Goal: Transaction & Acquisition: Purchase product/service

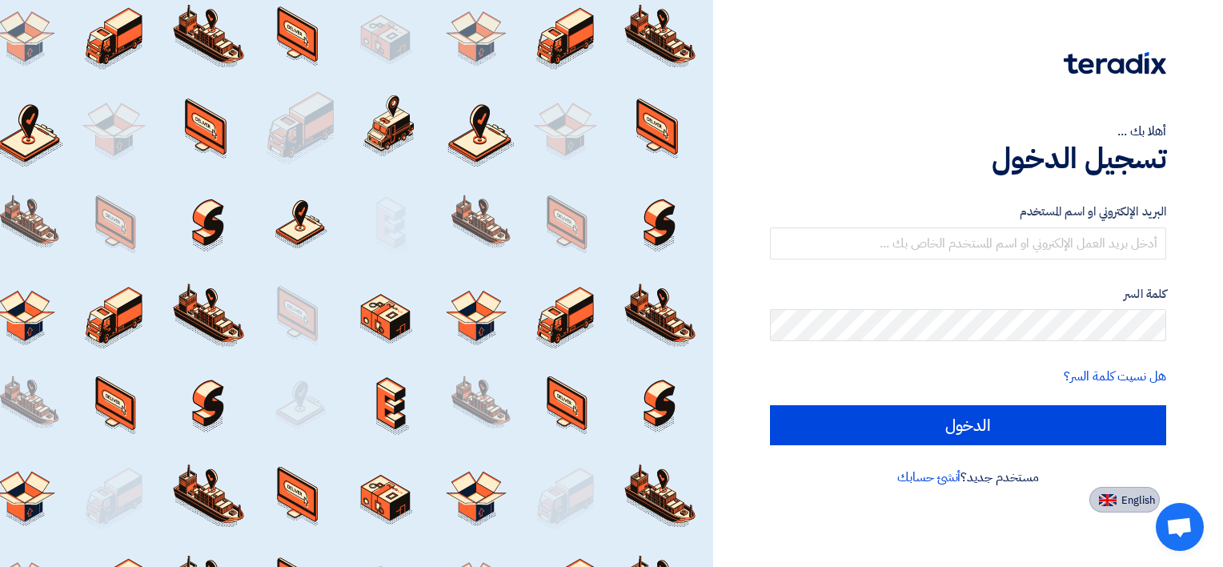
click at [1104, 505] on button "English" at bounding box center [1125, 500] width 70 height 26
type input "Sign in"
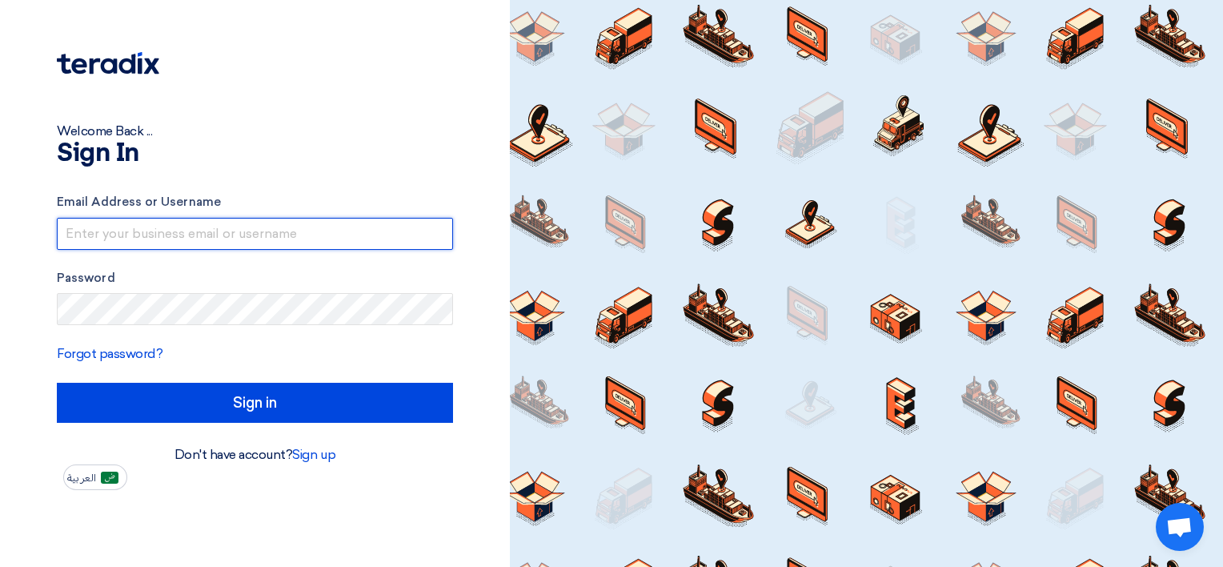
click at [234, 245] on input "text" at bounding box center [255, 234] width 396 height 32
paste input "[EMAIL_ADDRESS][DOMAIN_NAME]"
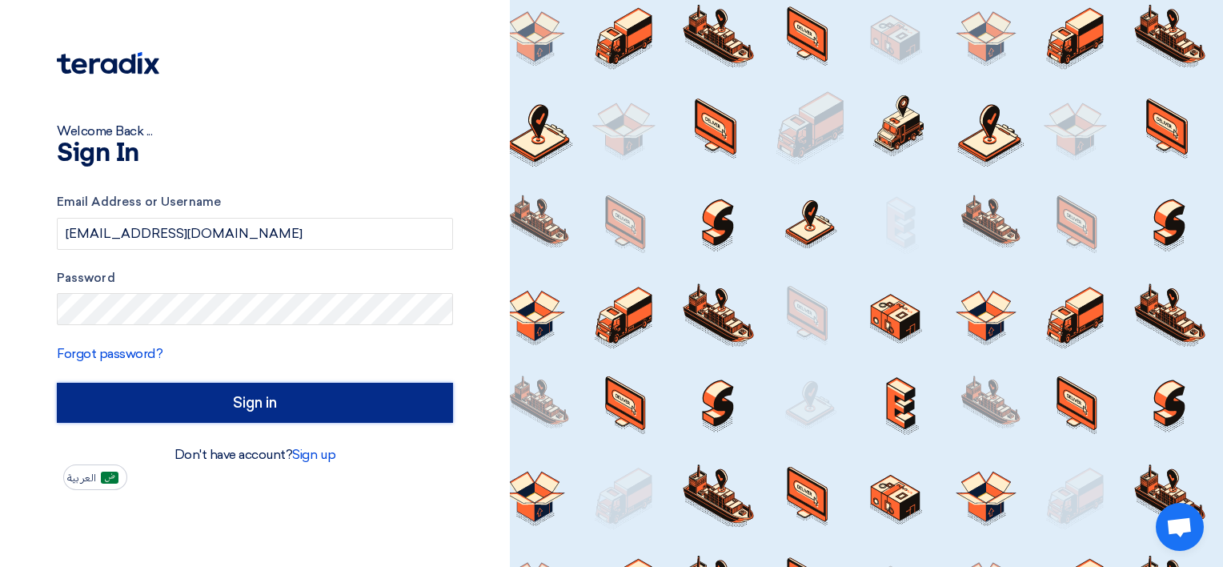
click at [117, 395] on input "Sign in" at bounding box center [255, 403] width 396 height 40
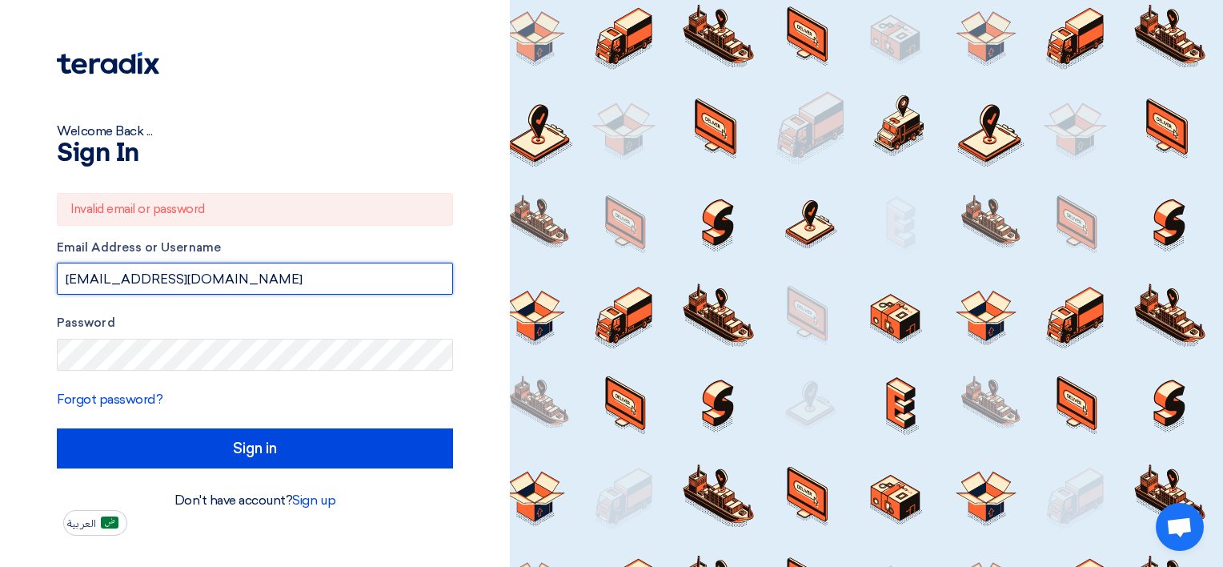
drag, startPoint x: 288, startPoint y: 278, endPoint x: -3, endPoint y: 275, distance: 291.4
click at [0, 275] on html "Welcome Back ... Sign In Invalid email or password Email Address or Username [E…" at bounding box center [611, 283] width 1223 height 567
paste input "text"
type input "[EMAIL_ADDRESS][DOMAIN_NAME]"
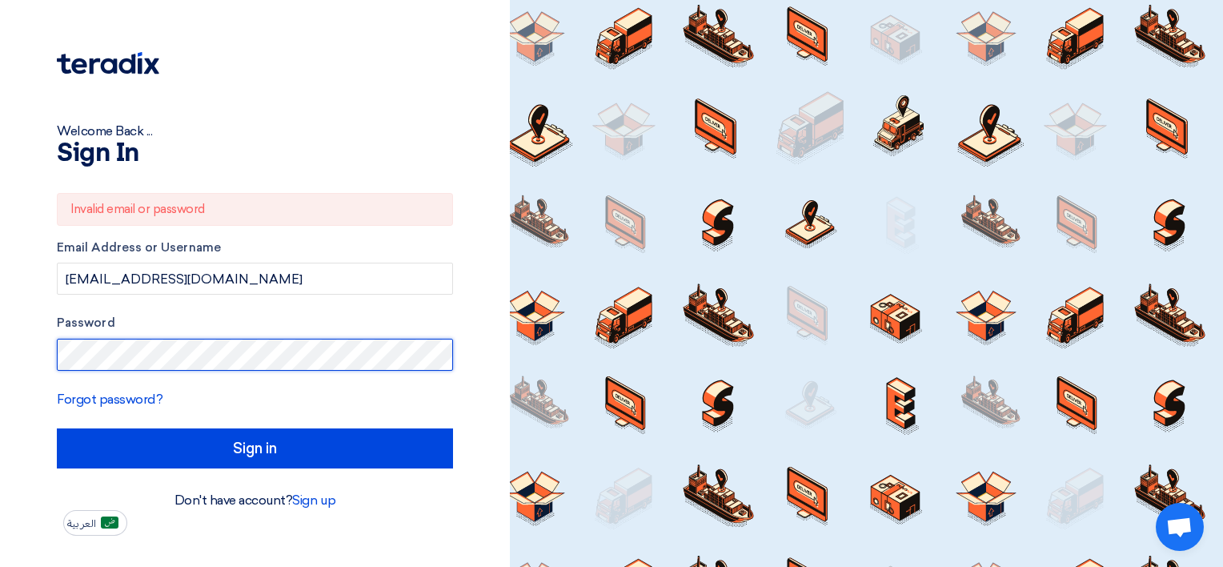
click at [0, 362] on html "Welcome Back ... Sign In Invalid email or password Email Address or Username [E…" at bounding box center [611, 283] width 1223 height 567
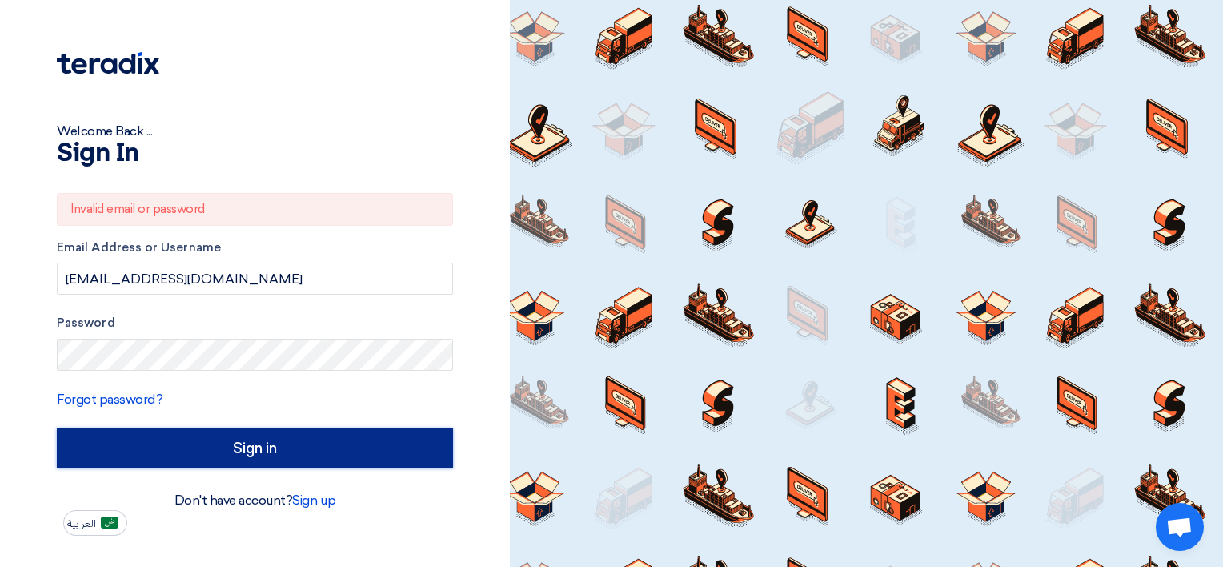
click at [170, 442] on input "Sign in" at bounding box center [255, 448] width 396 height 40
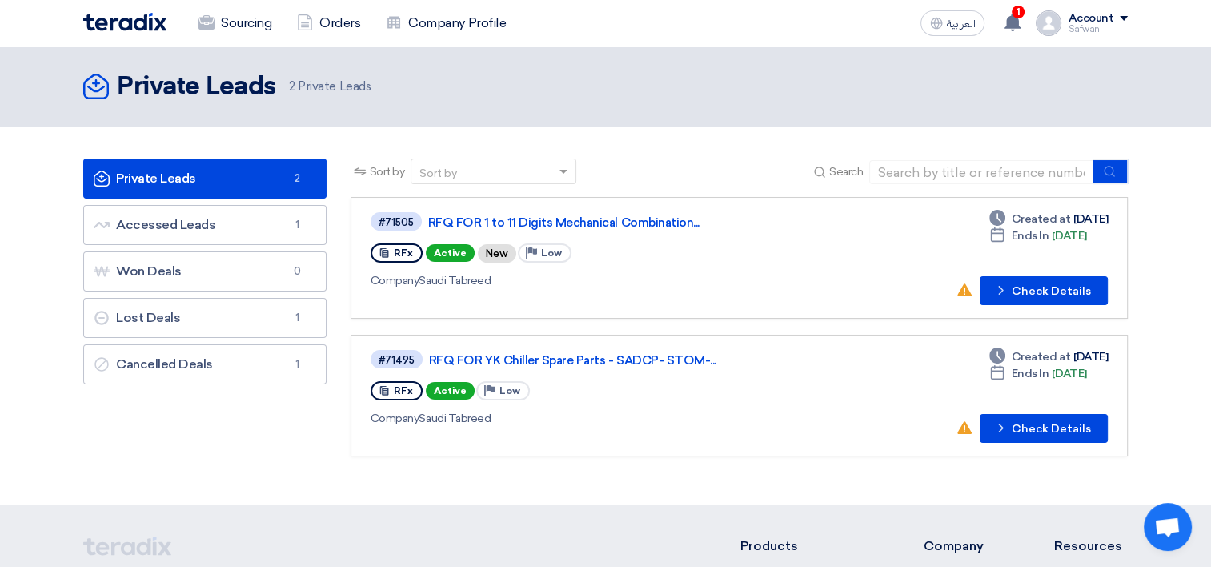
click at [1080, 25] on div "Safwan" at bounding box center [1098, 29] width 60 height 9
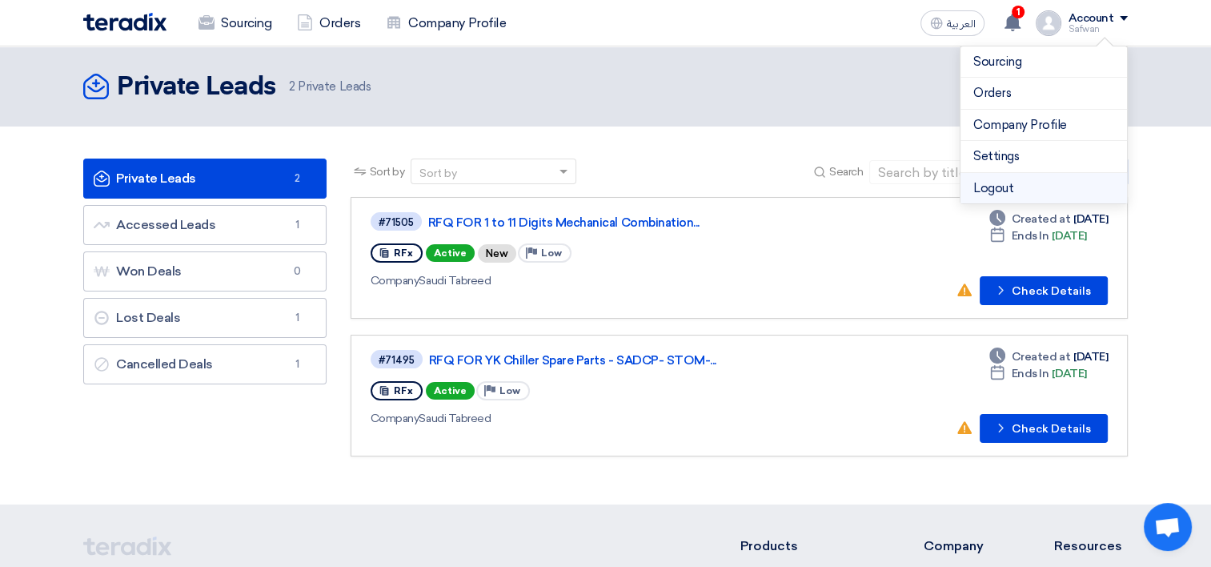
click at [1042, 184] on li "Logout" at bounding box center [1044, 188] width 167 height 31
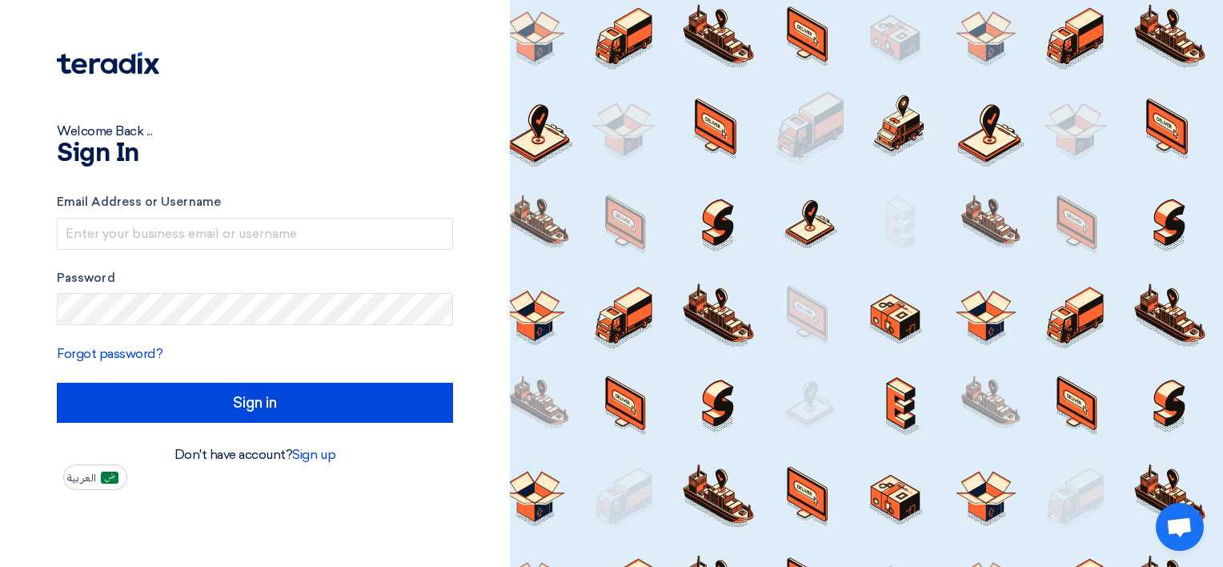
click at [122, 251] on form "Email Address or Username Password Forgot password? Sign in" at bounding box center [255, 308] width 396 height 230
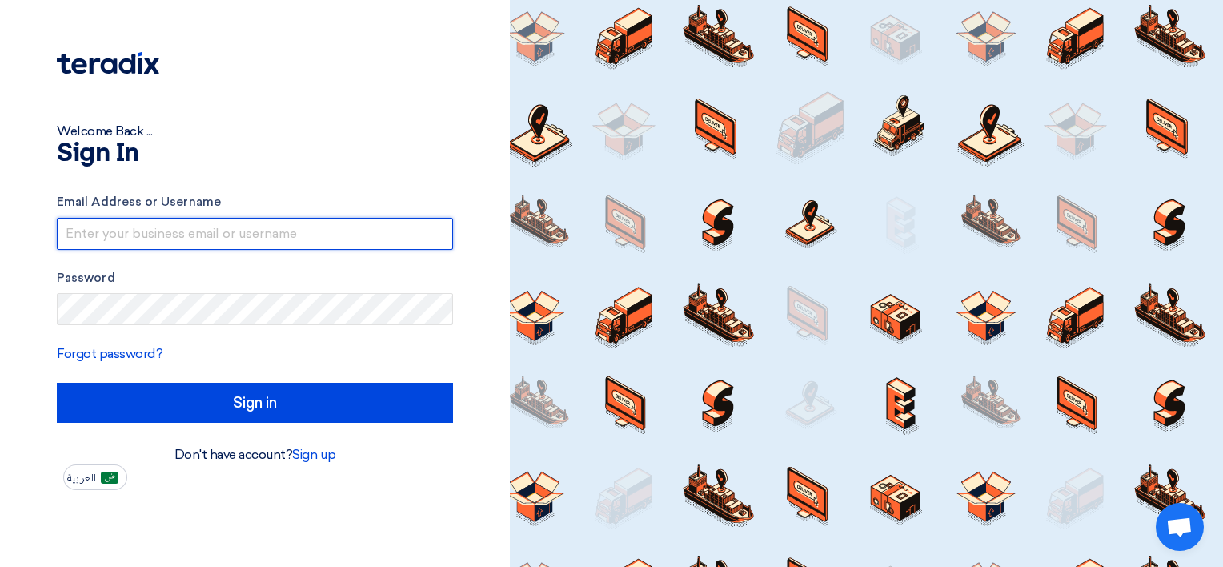
click at [112, 231] on input "text" at bounding box center [255, 234] width 396 height 32
paste input "[EMAIL_ADDRESS][DOMAIN_NAME]"
type input "[EMAIL_ADDRESS][DOMAIN_NAME]"
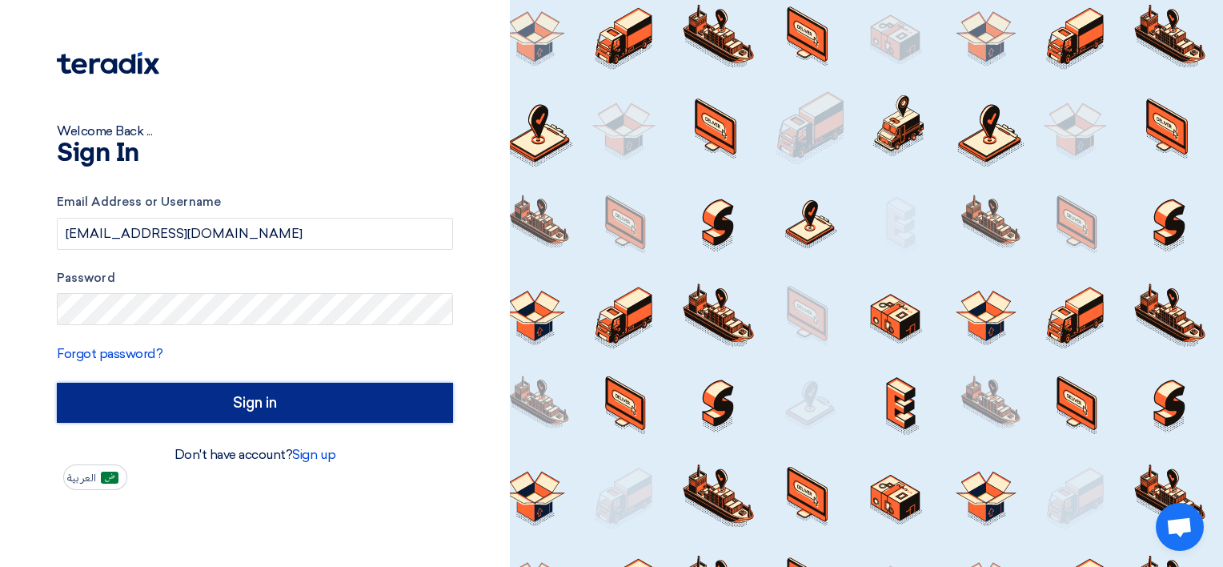
click at [199, 404] on input "Sign in" at bounding box center [255, 403] width 396 height 40
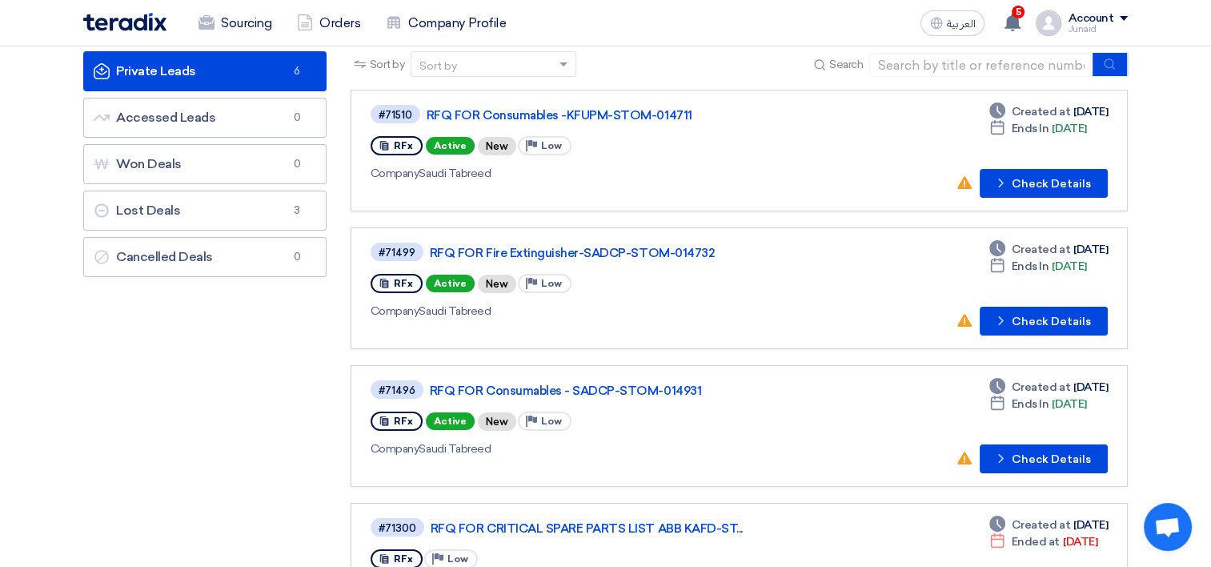
scroll to position [80, 0]
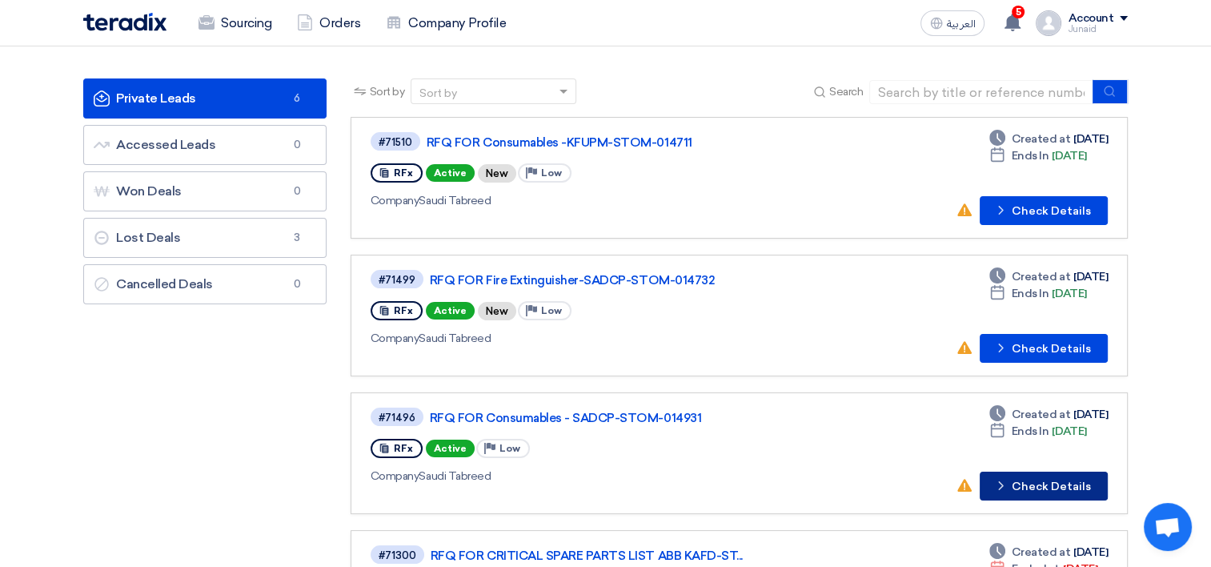
click at [1064, 480] on button "Check details Check Details" at bounding box center [1044, 486] width 128 height 29
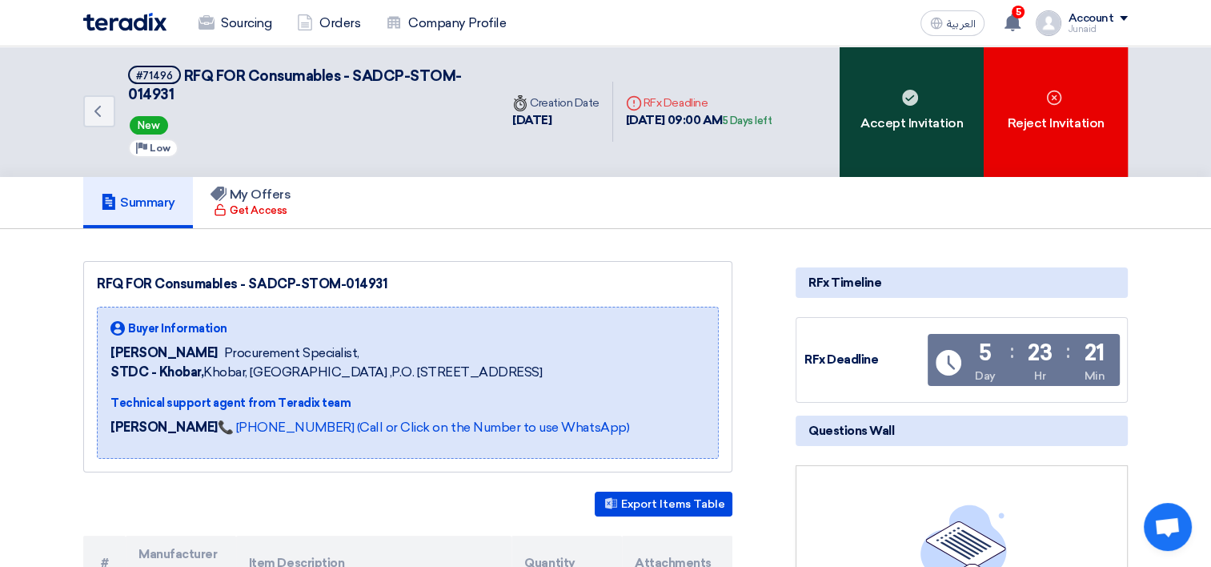
click at [865, 118] on div "Accept Invitation" at bounding box center [912, 111] width 144 height 131
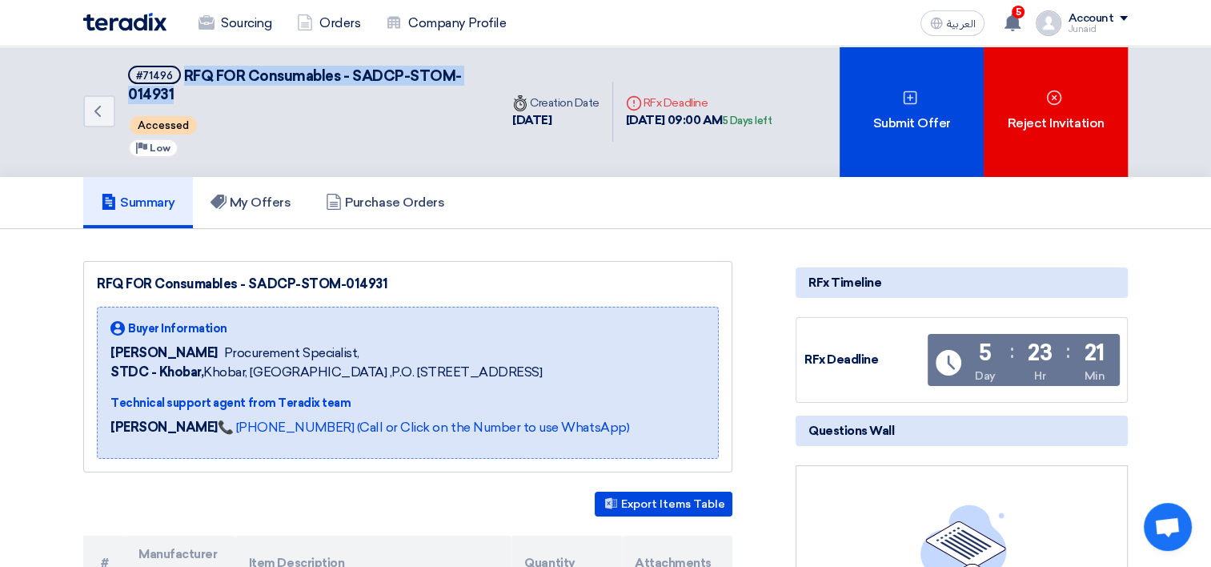
drag, startPoint x: 185, startPoint y: 76, endPoint x: 179, endPoint y: 96, distance: 21.0
click at [179, 96] on h5 "#71496 RFQ FOR Consumables - SADCP-STOM-014931" at bounding box center [304, 85] width 352 height 39
copy span "RFQ FOR Consumables - SADCP-STOM-014931"
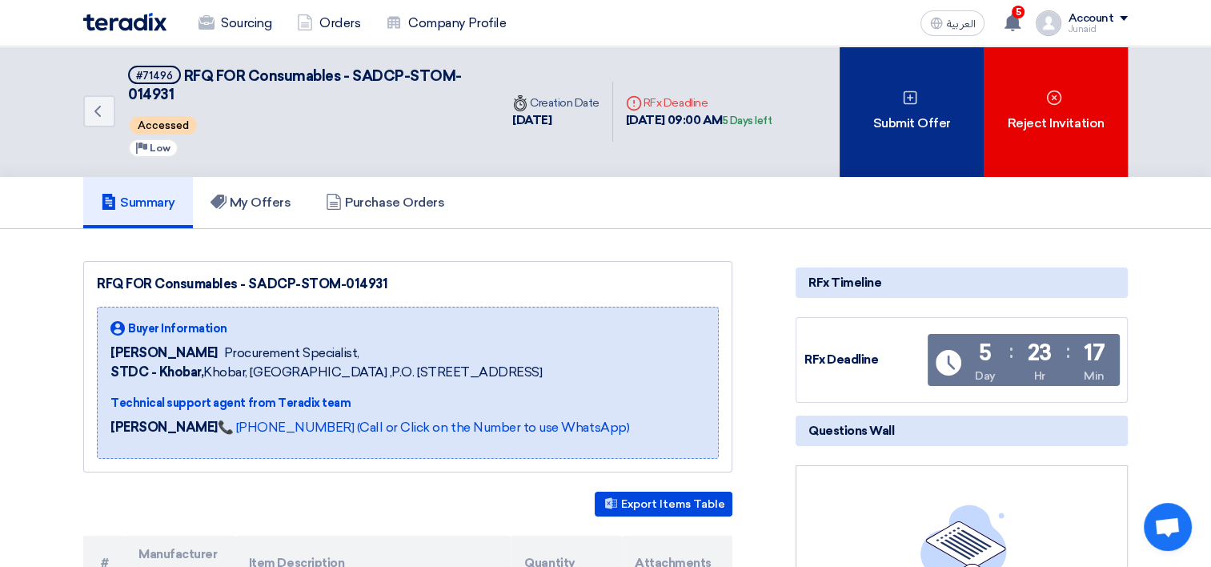
click at [919, 126] on div "Submit Offer" at bounding box center [912, 111] width 144 height 131
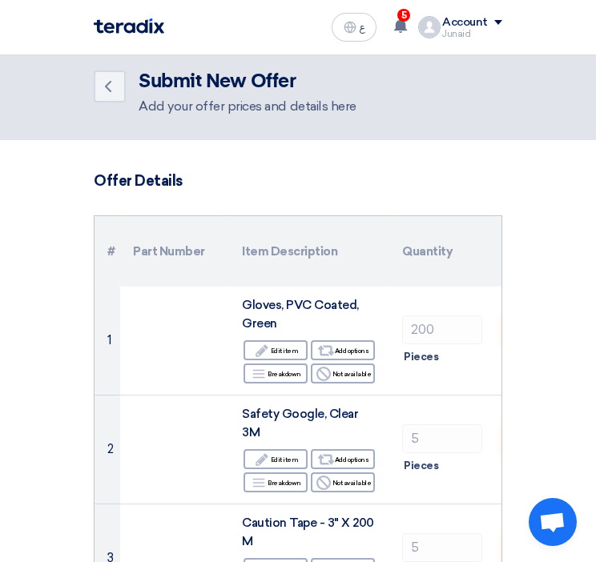
click at [496, 275] on th "Quantity" at bounding box center [443, 251] width 109 height 70
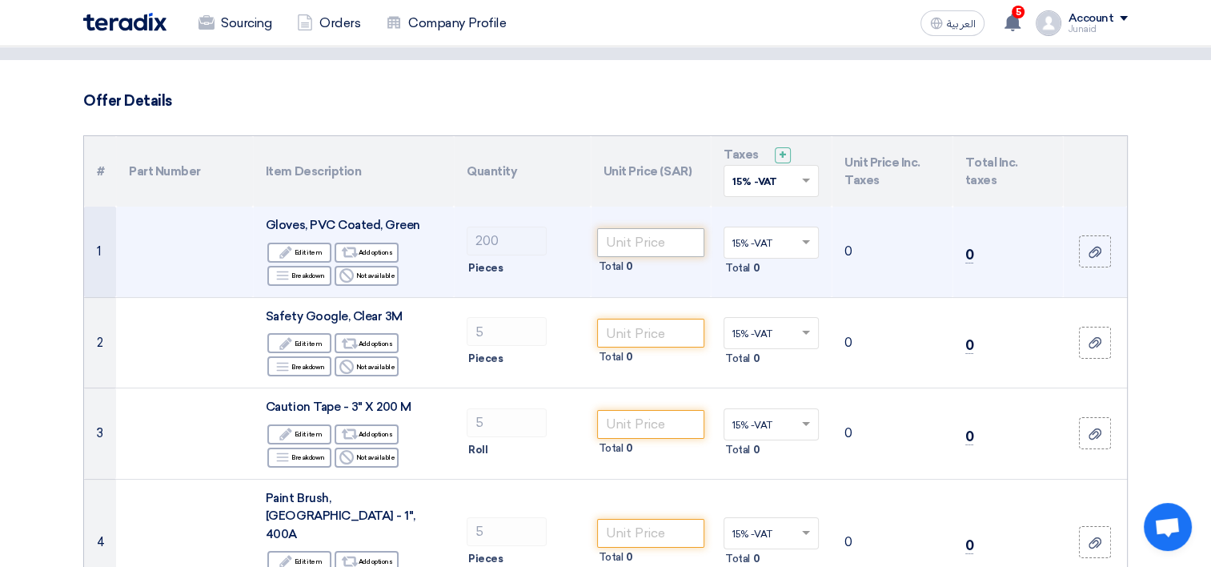
scroll to position [160, 0]
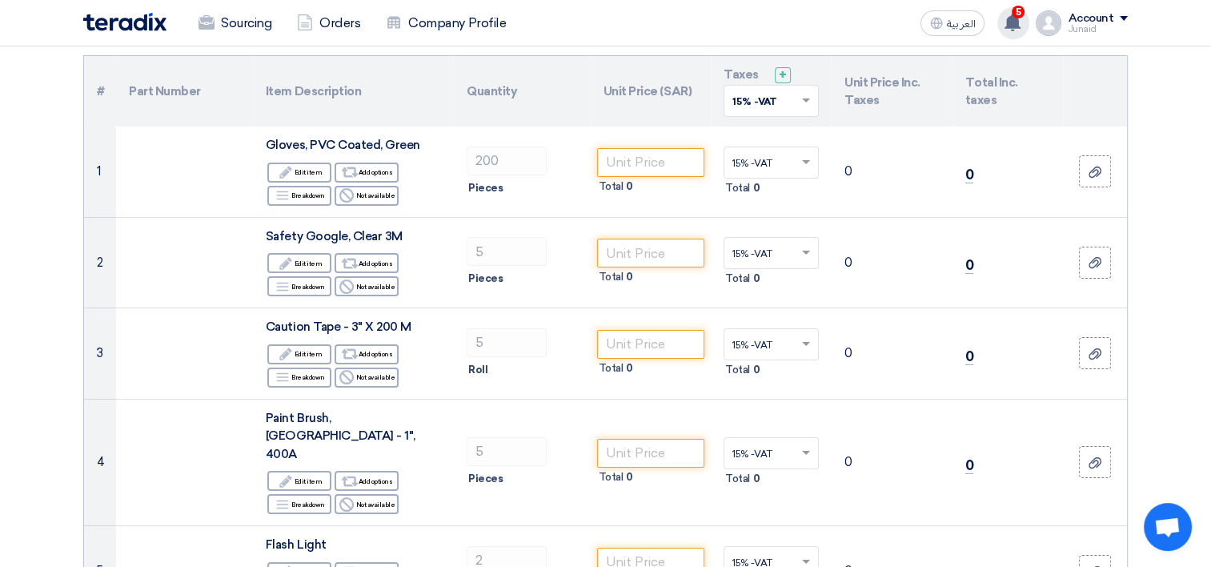
click at [1002, 19] on div "5 New request received, check details and submit your quotation now! [DATE] New…" at bounding box center [1014, 23] width 32 height 32
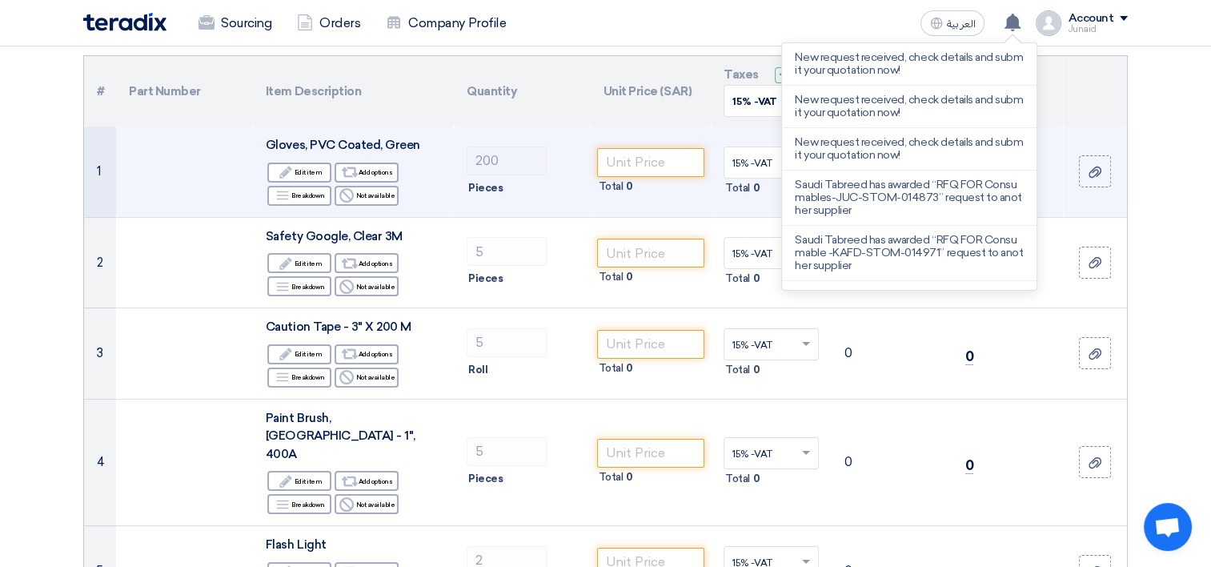
click at [523, 126] on td "200 Pieces" at bounding box center [522, 171] width 137 height 90
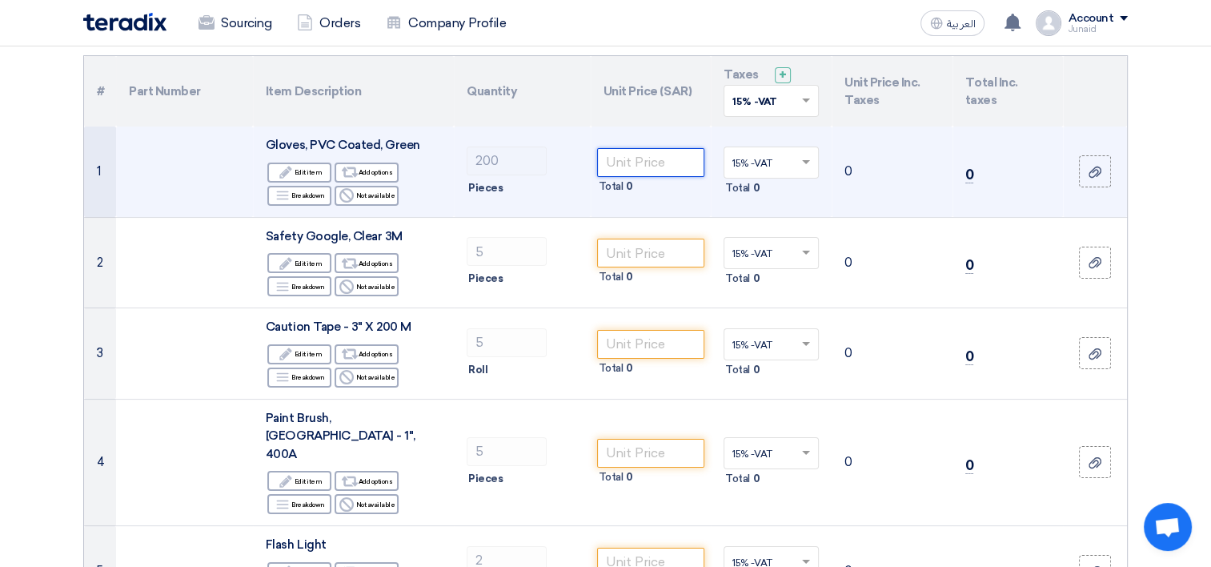
click at [612, 163] on input "number" at bounding box center [651, 162] width 108 height 29
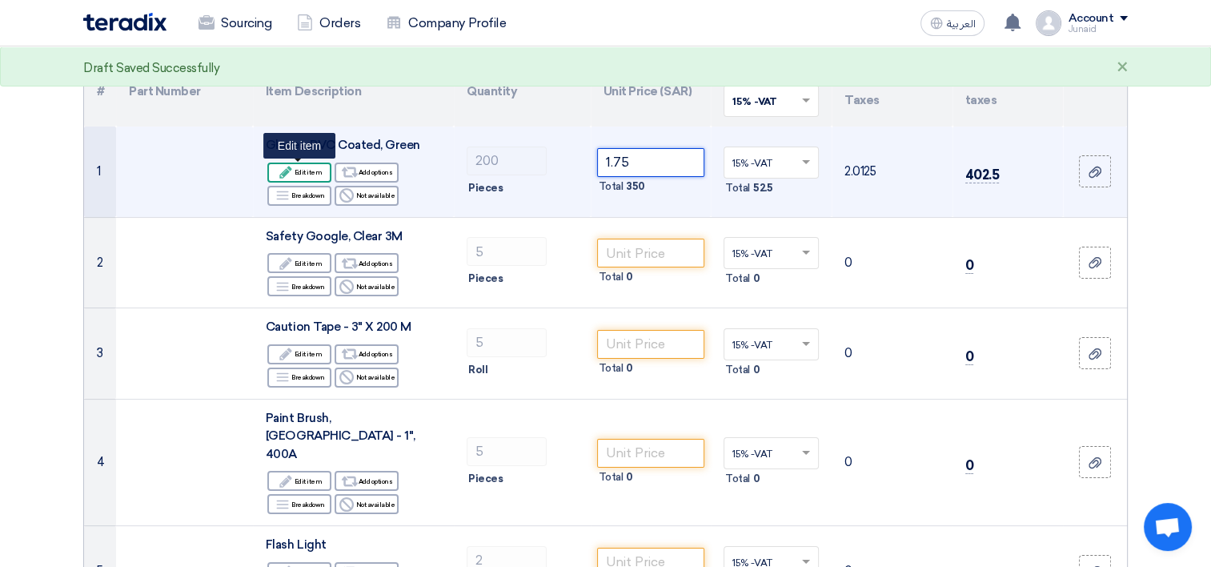
type input "1.75"
click at [307, 170] on div "Edit Edit item" at bounding box center [299, 173] width 64 height 20
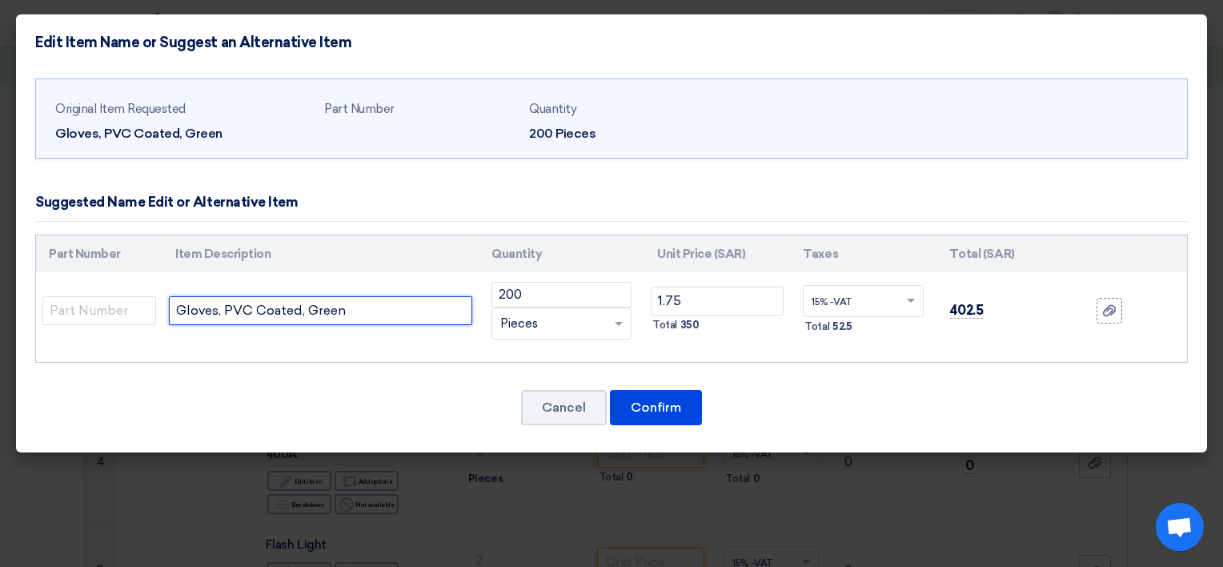
click at [381, 314] on input "Gloves, PVC Coated, Green" at bounding box center [320, 310] width 303 height 29
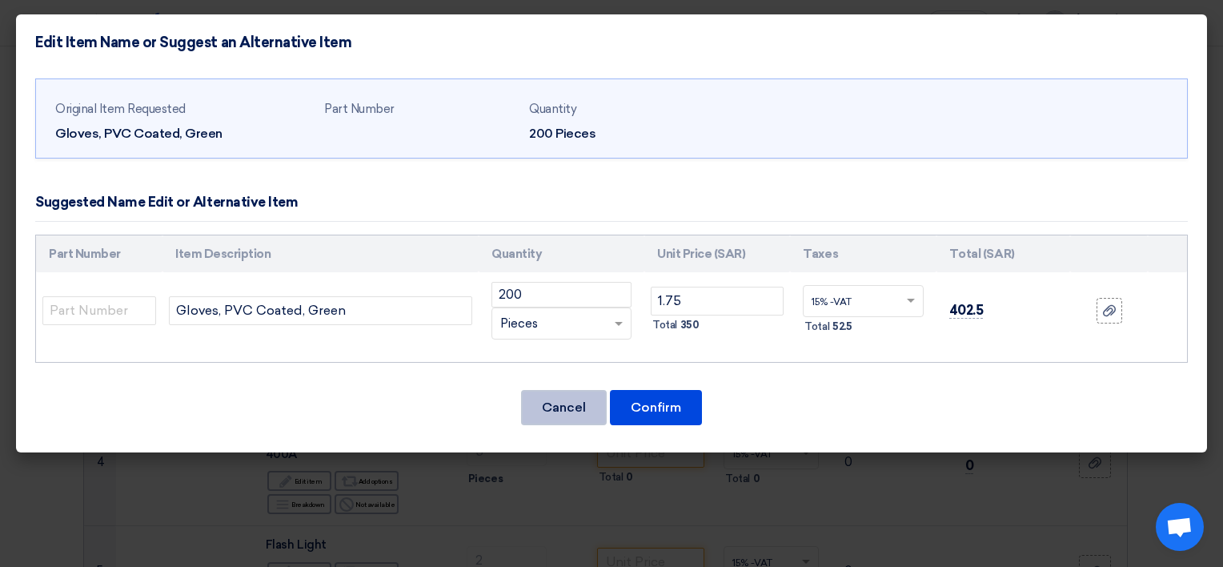
click at [559, 404] on button "Cancel" at bounding box center [564, 407] width 86 height 35
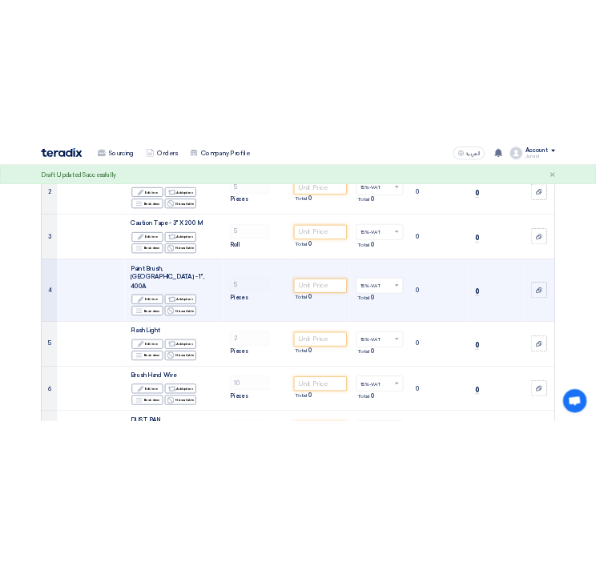
scroll to position [240, 0]
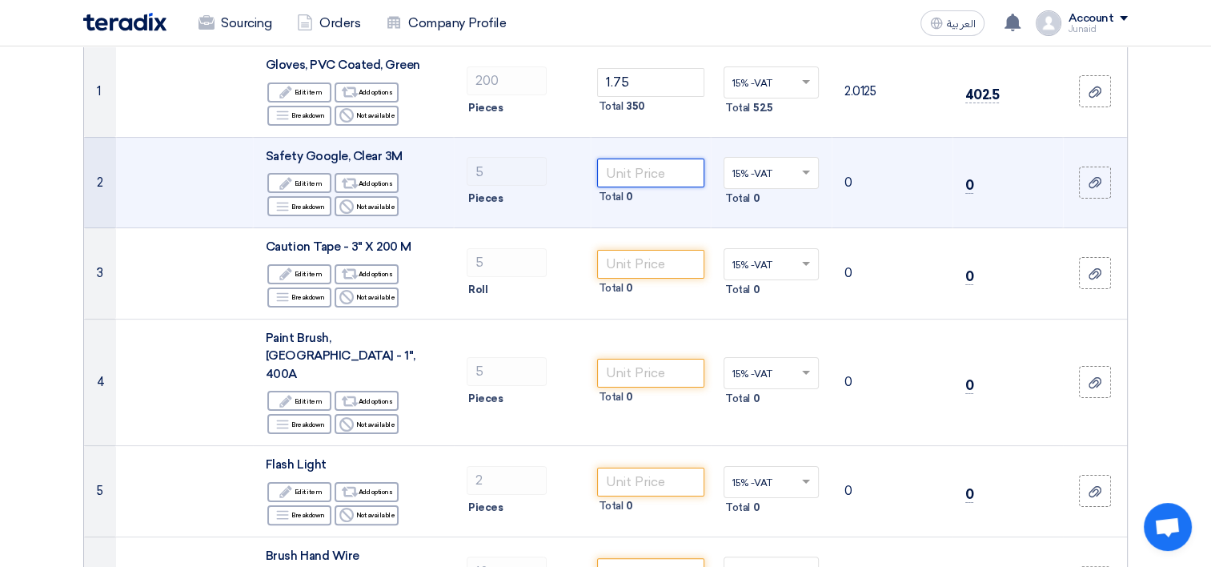
click at [645, 176] on input "number" at bounding box center [651, 173] width 108 height 29
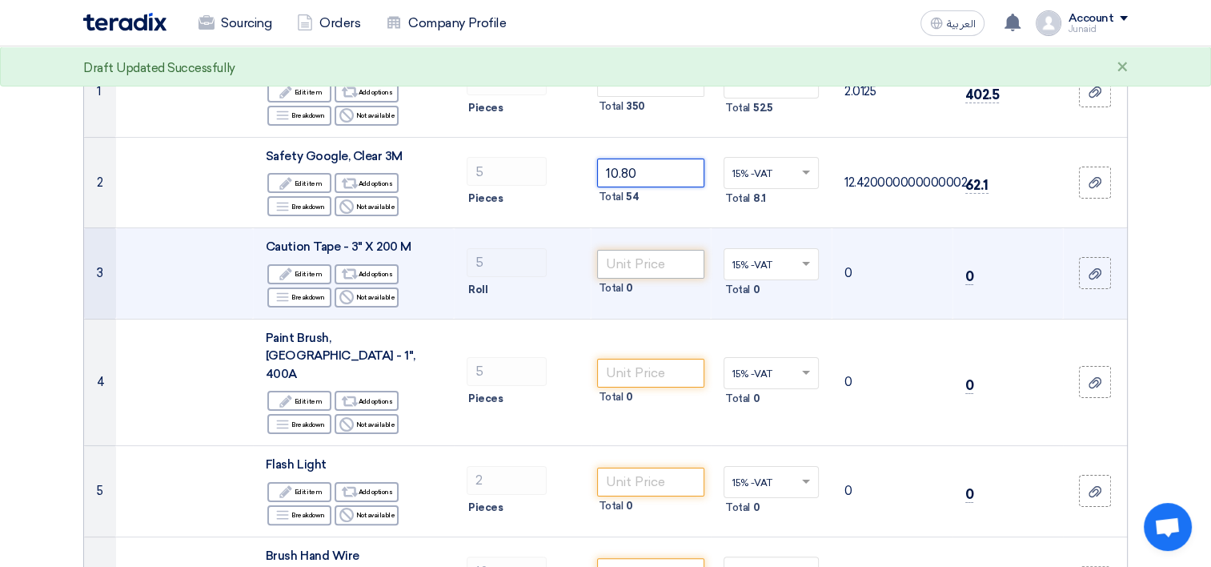
type input "10.80"
click at [647, 262] on input "number" at bounding box center [651, 264] width 108 height 29
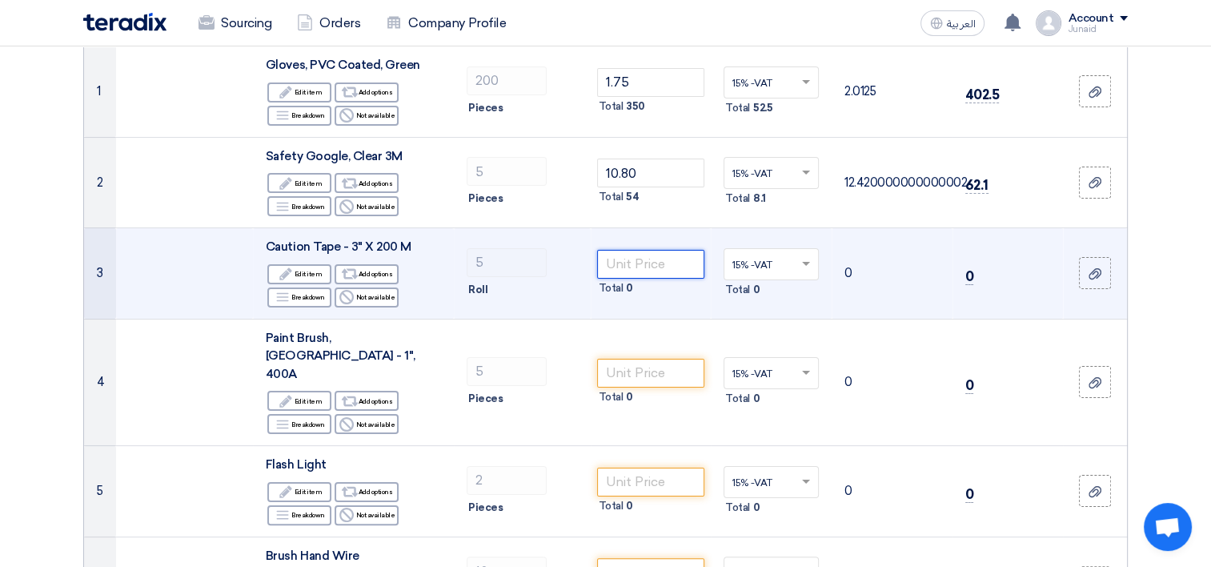
click at [624, 271] on input "number" at bounding box center [651, 264] width 108 height 29
type input "10.50"
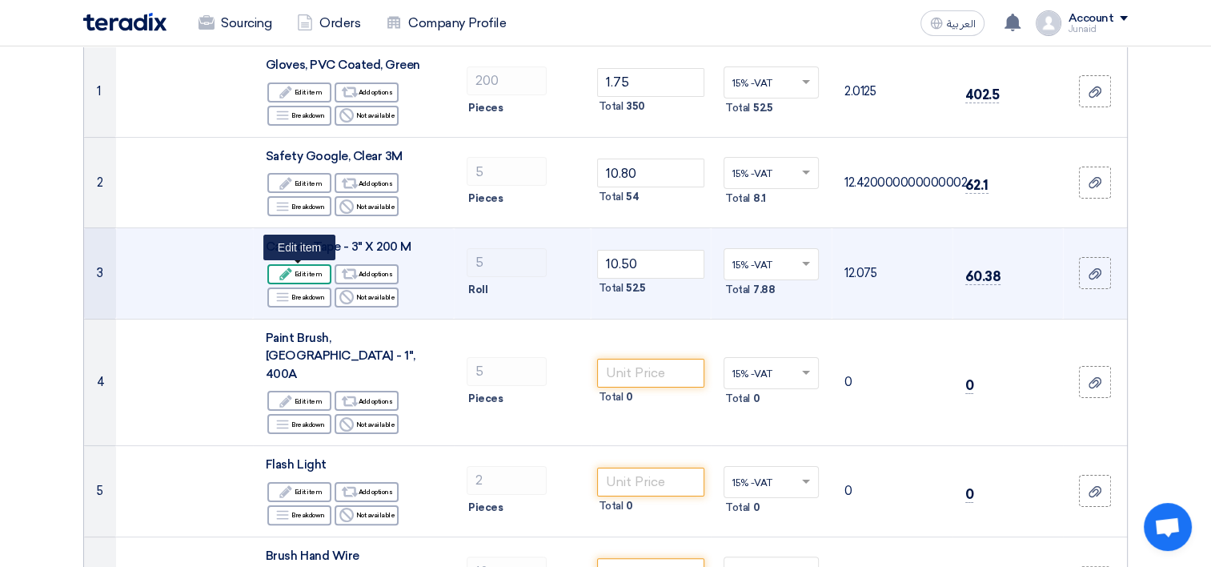
click at [297, 278] on div "Edit Edit item" at bounding box center [299, 274] width 64 height 20
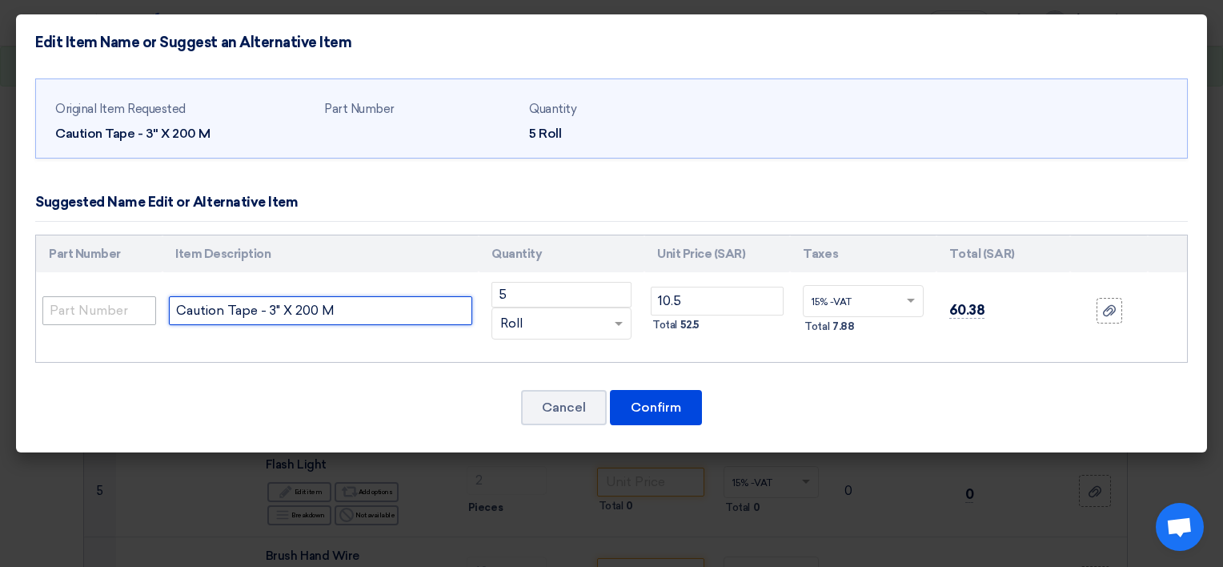
drag, startPoint x: 374, startPoint y: 311, endPoint x: 129, endPoint y: 320, distance: 245.2
click at [129, 320] on tr "Caution Tape - 3" X 200 M 5 RFQ_STEP1.ITEMS.2.TYPE_PLACEHOLDER × Roll" at bounding box center [611, 310] width 1151 height 77
paste input "Warning Tape - Red White Make: | Local | Model: | 3" X 200 M | Photo Attached"
type input "Warning Tape - Red White Make: | Local | Model: | 3" X 200 M | Photo Attached"
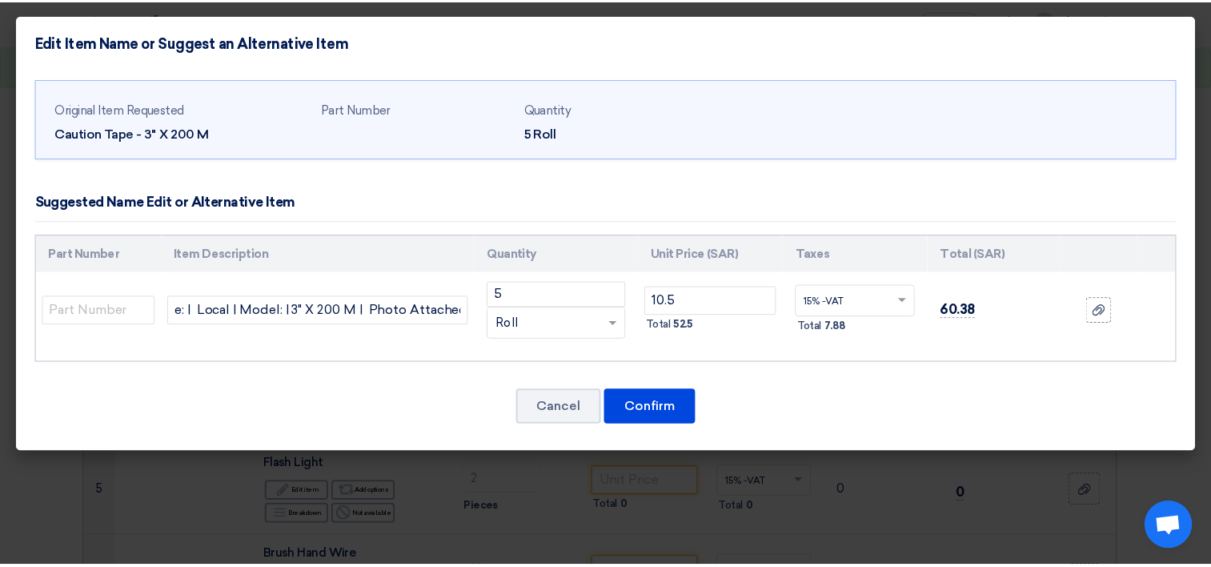
scroll to position [0, 0]
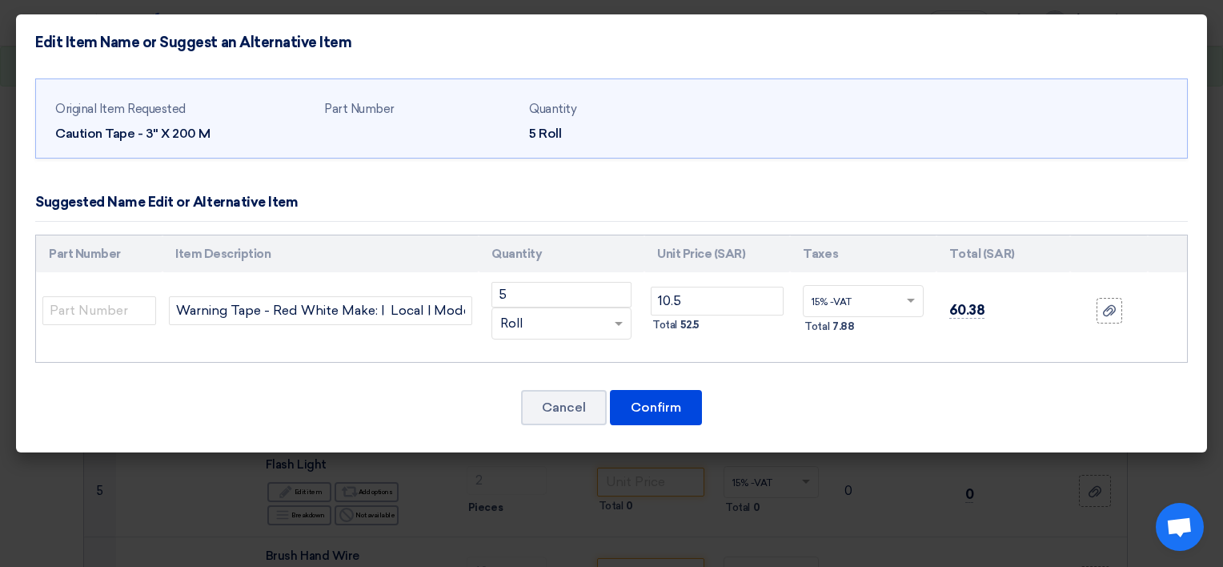
click at [334, 387] on div "Original Item Requested Caution Tape - 3" X 200 M Part Number Quantity 5 Roll 5…" at bounding box center [611, 261] width 1191 height 383
click at [677, 405] on button "Confirm" at bounding box center [656, 407] width 92 height 35
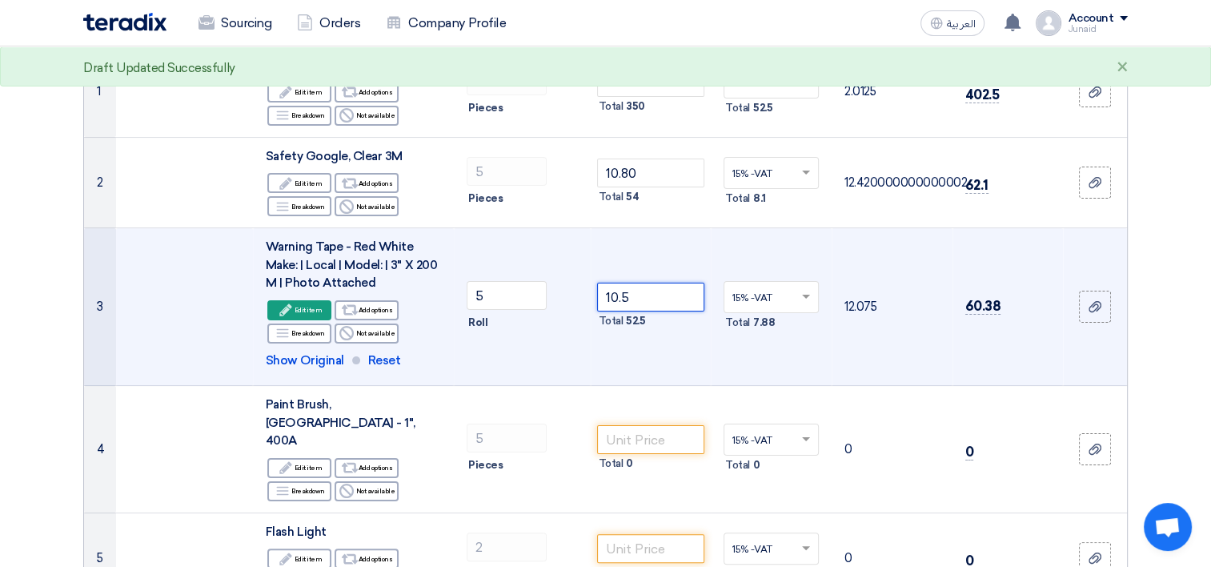
click at [624, 293] on input "10.5" at bounding box center [651, 297] width 108 height 29
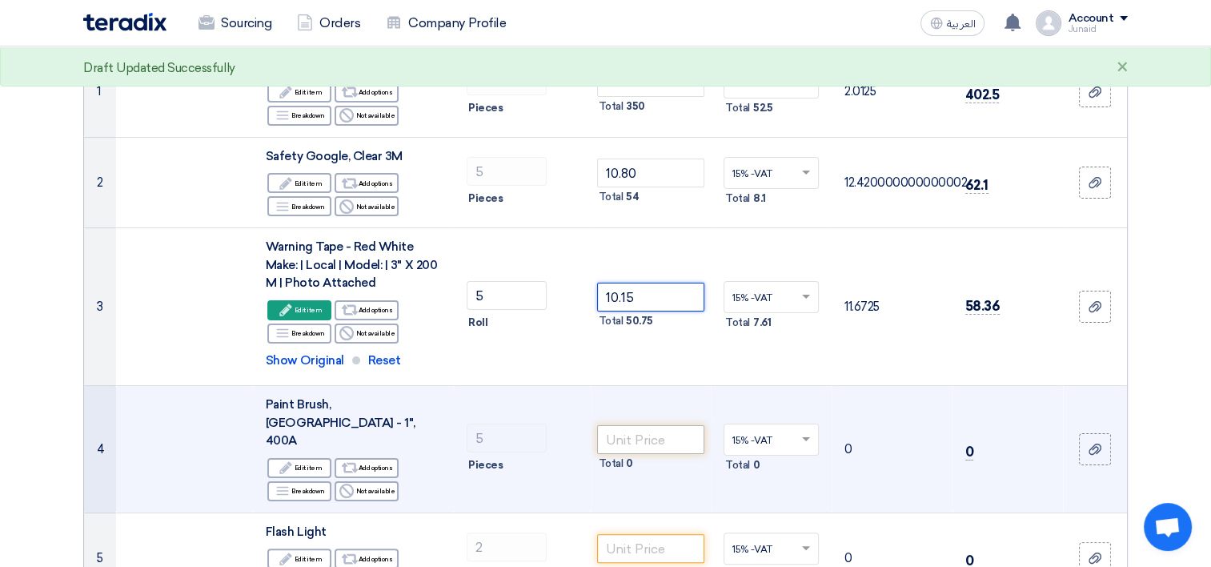
type input "10.15"
click at [634, 425] on input "number" at bounding box center [651, 439] width 108 height 29
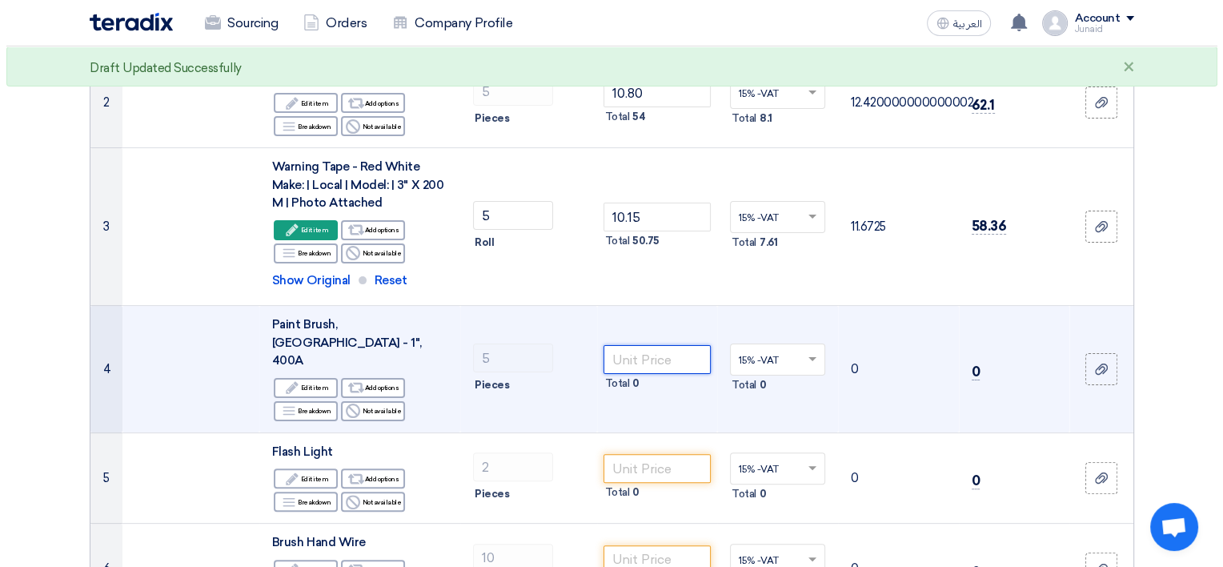
scroll to position [400, 0]
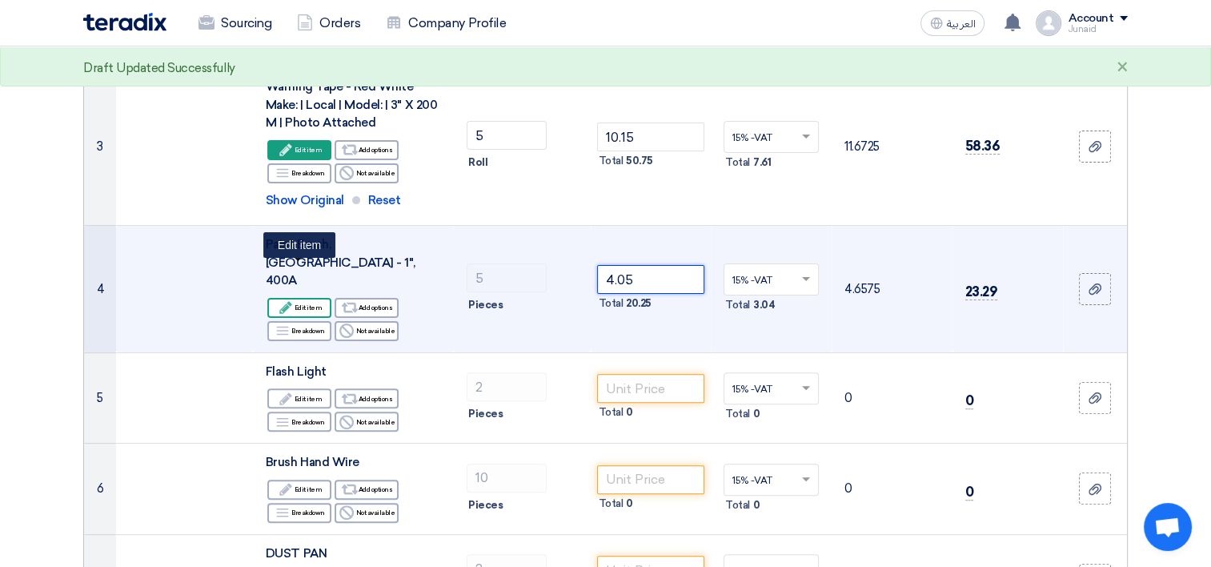
type input "4.05"
click at [298, 298] on div "Edit Edit item" at bounding box center [299, 308] width 64 height 20
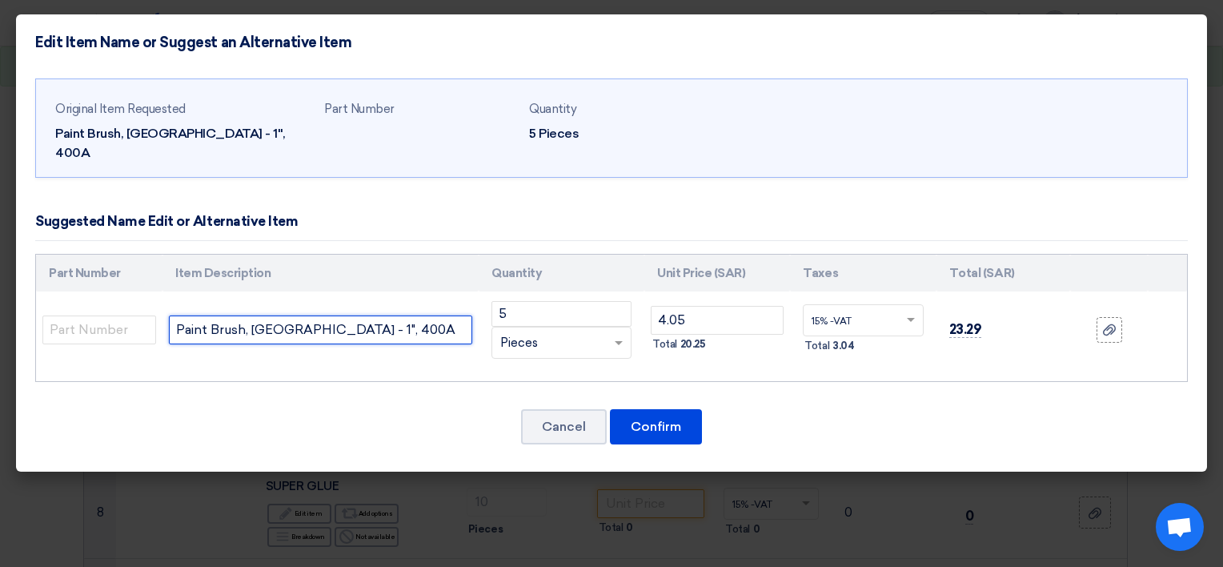
drag, startPoint x: 375, startPoint y: 305, endPoint x: 167, endPoint y: 315, distance: 209.2
click at [167, 315] on td "Paint Brush, [GEOGRAPHIC_DATA] - 1", 400A" at bounding box center [321, 329] width 316 height 77
paste input "- 1" Brand: PETA Model : 300 A Photo Attached"
type input "Paint Brush - 1" Brand: PETA Model : 300 A Photo Attached"
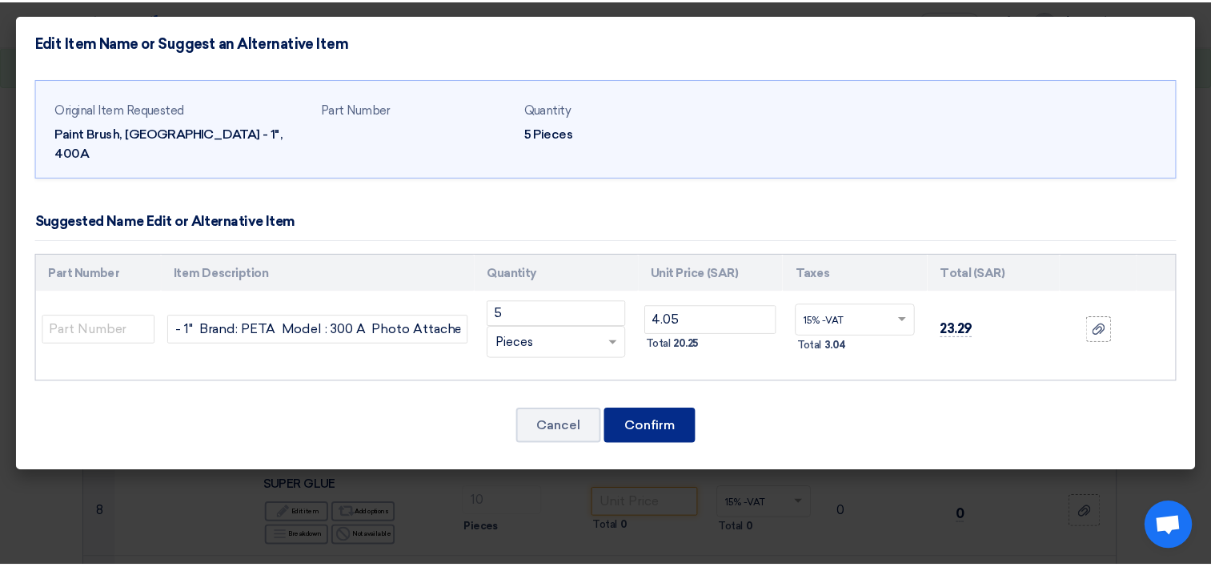
scroll to position [0, 0]
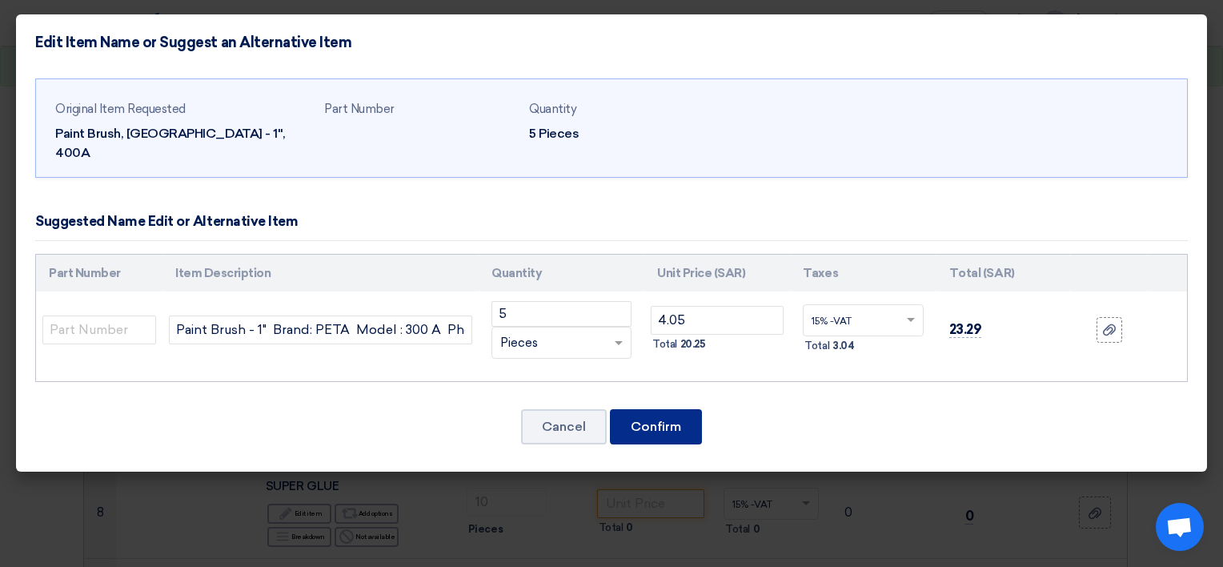
click at [633, 411] on button "Confirm" at bounding box center [656, 426] width 92 height 35
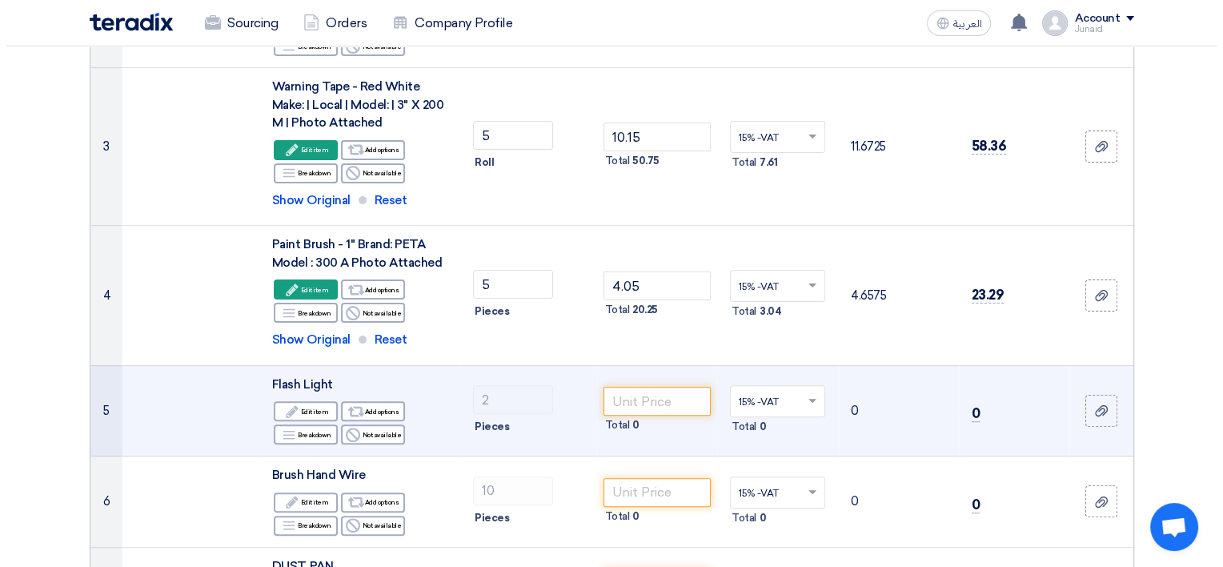
scroll to position [480, 0]
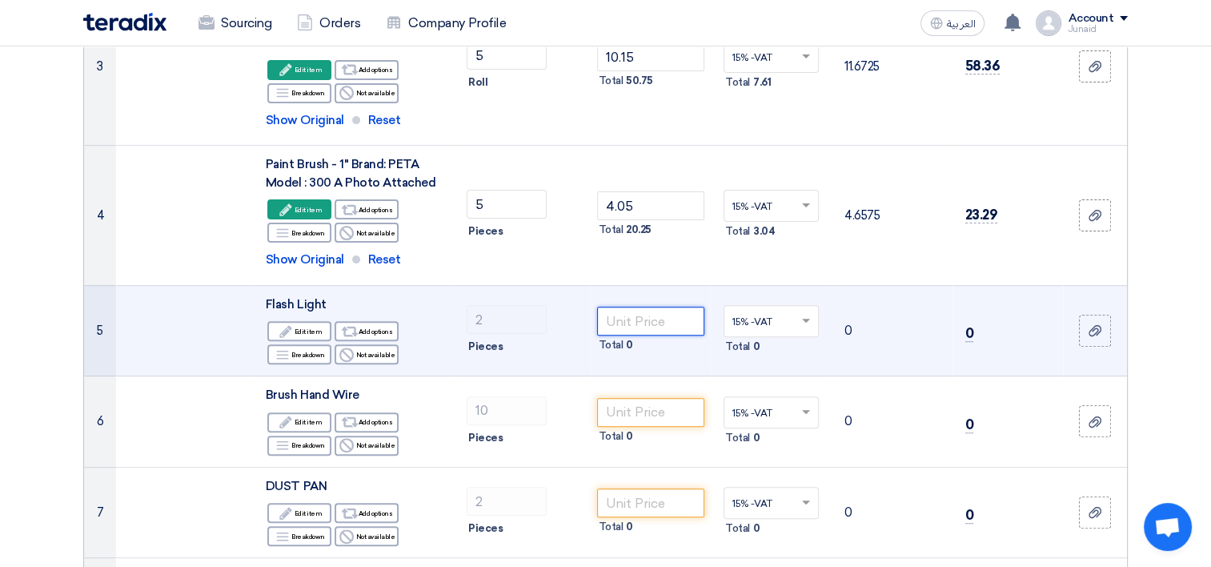
click at [667, 317] on input "number" at bounding box center [651, 321] width 108 height 29
type input "202.50"
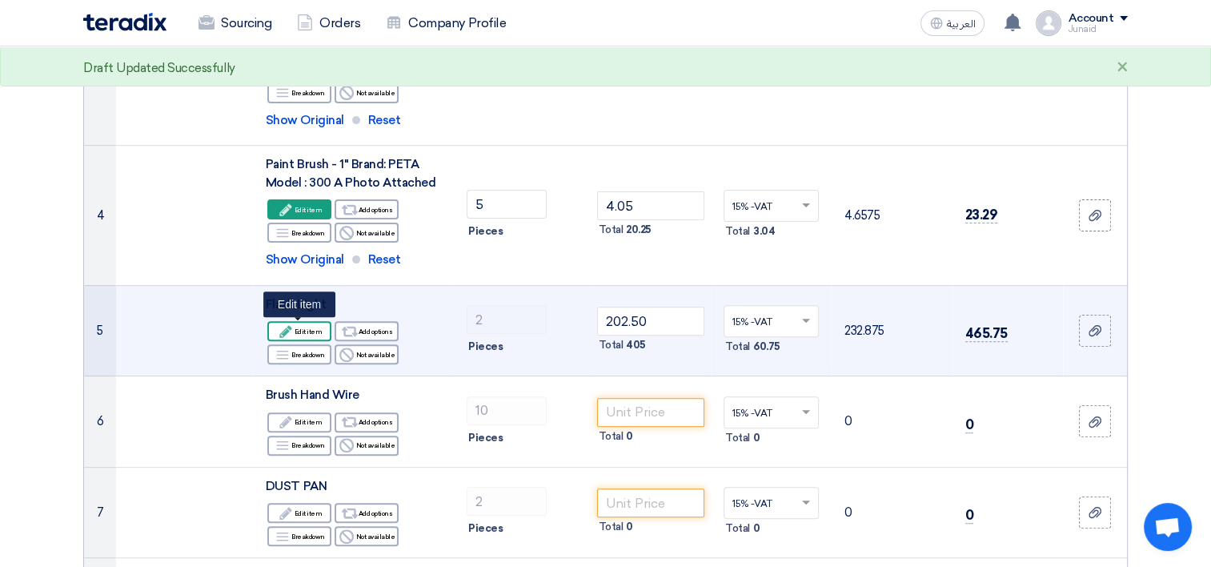
click at [295, 333] on div "Edit Edit item" at bounding box center [299, 331] width 64 height 20
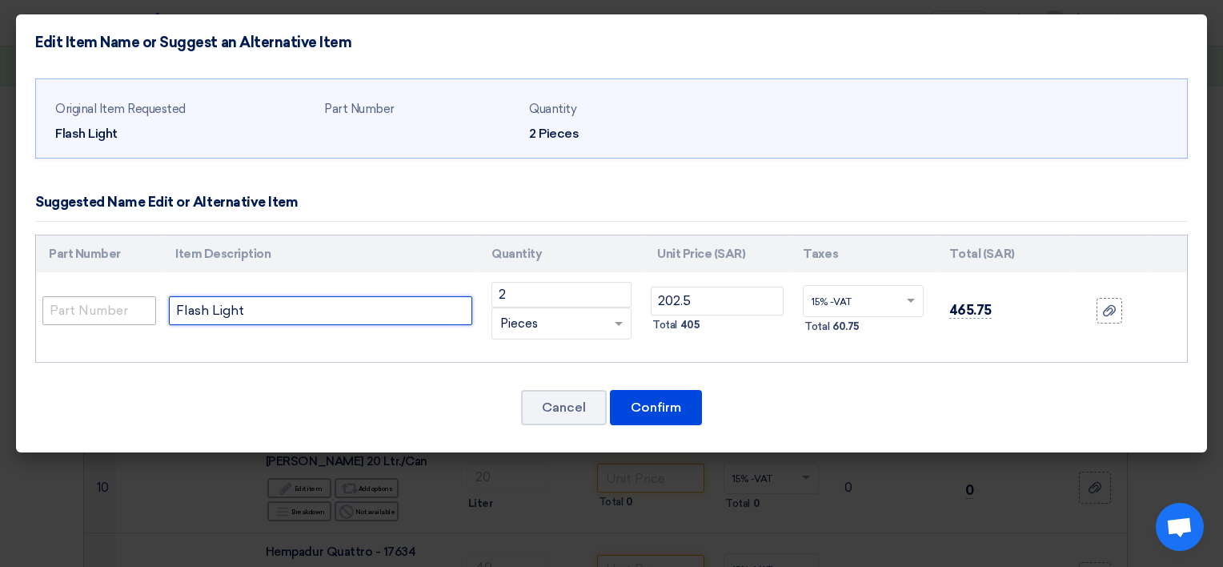
drag, startPoint x: 332, startPoint y: 314, endPoint x: 86, endPoint y: 320, distance: 245.9
click at [86, 320] on tr "Flash Light 2 RFQ_STEP1.ITEMS.2.TYPE_PLACEHOLDER ×" at bounding box center [611, 310] width 1151 height 77
paste input "LASH LIGHT SRL-3100 STRONG LITE"
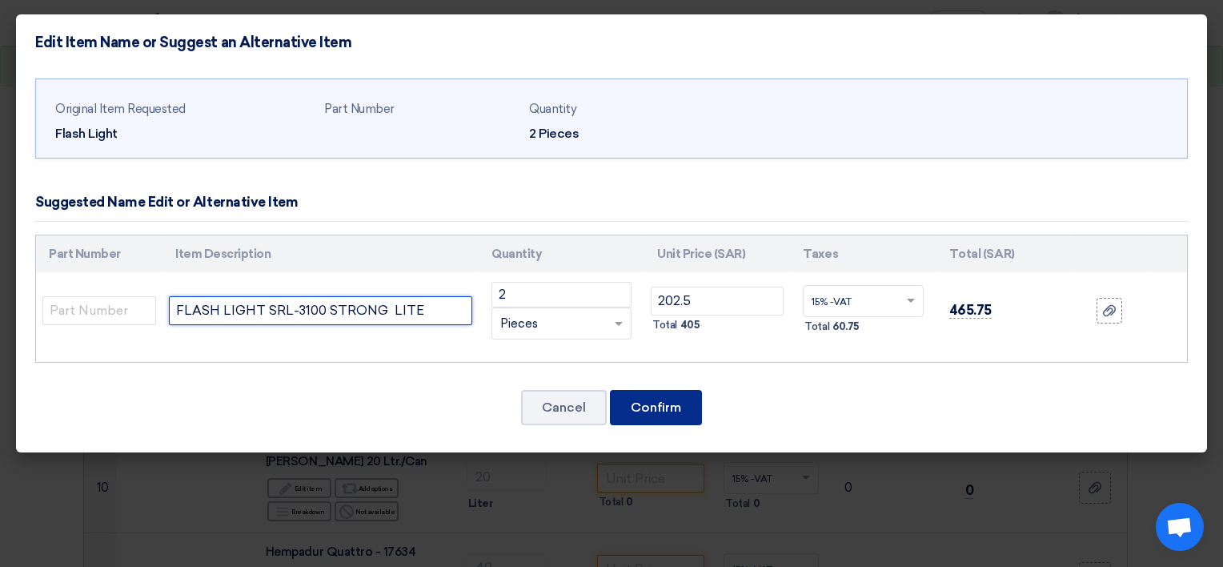
type input "FLASH LIGHT SRL-3100 STRONG LITE"
click at [652, 408] on button "Confirm" at bounding box center [656, 407] width 92 height 35
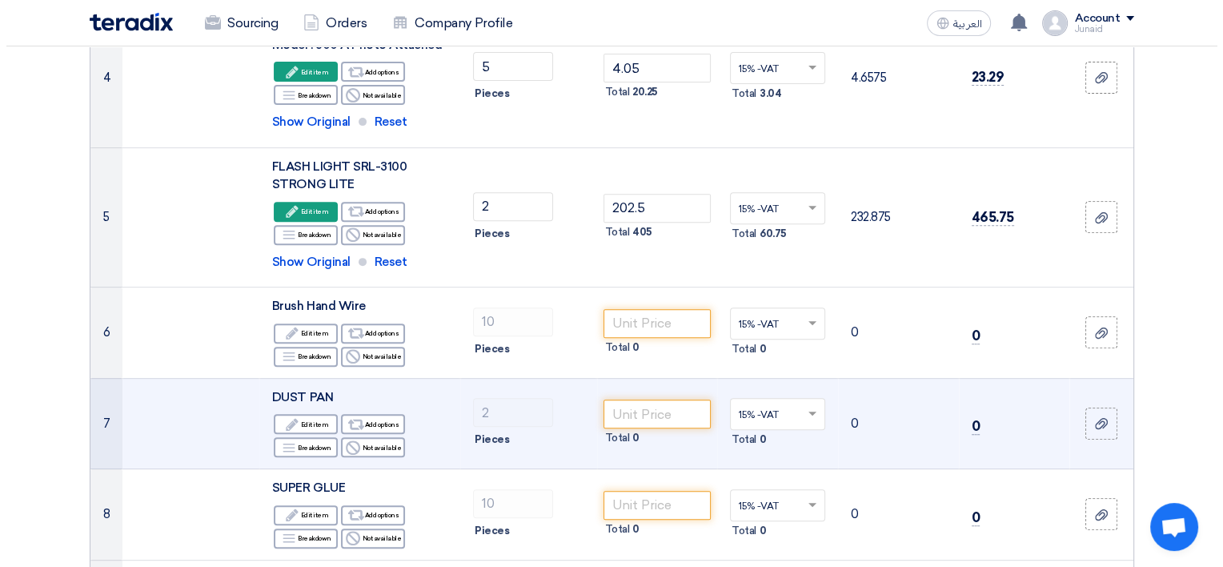
scroll to position [617, 0]
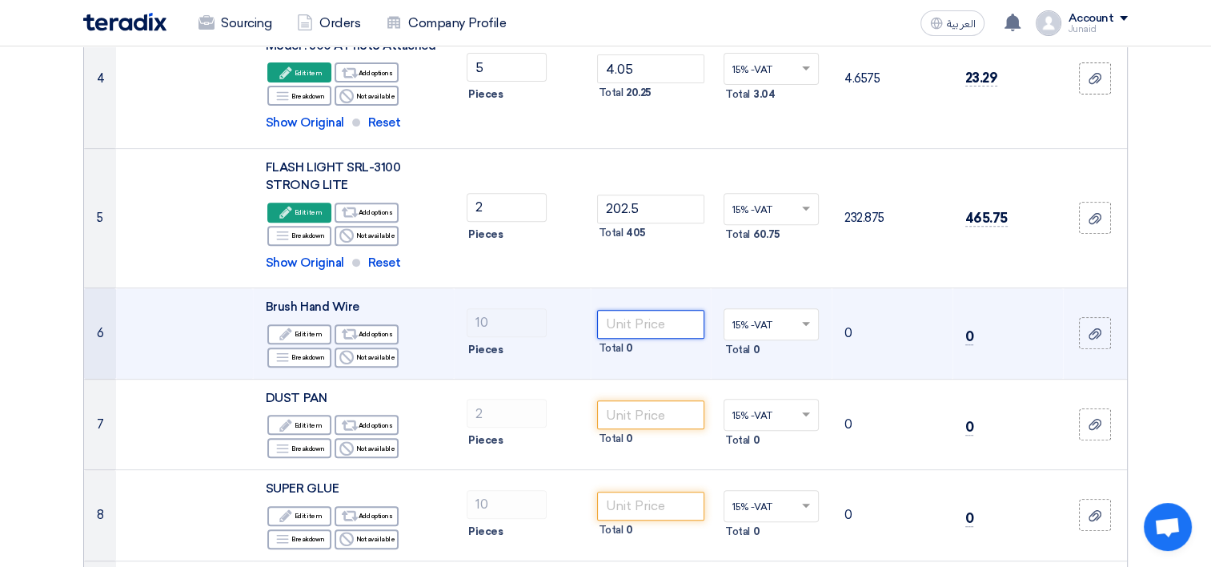
drag, startPoint x: 649, startPoint y: 323, endPoint x: 665, endPoint y: 323, distance: 16.8
click at [649, 323] on input "number" at bounding box center [651, 324] width 108 height 29
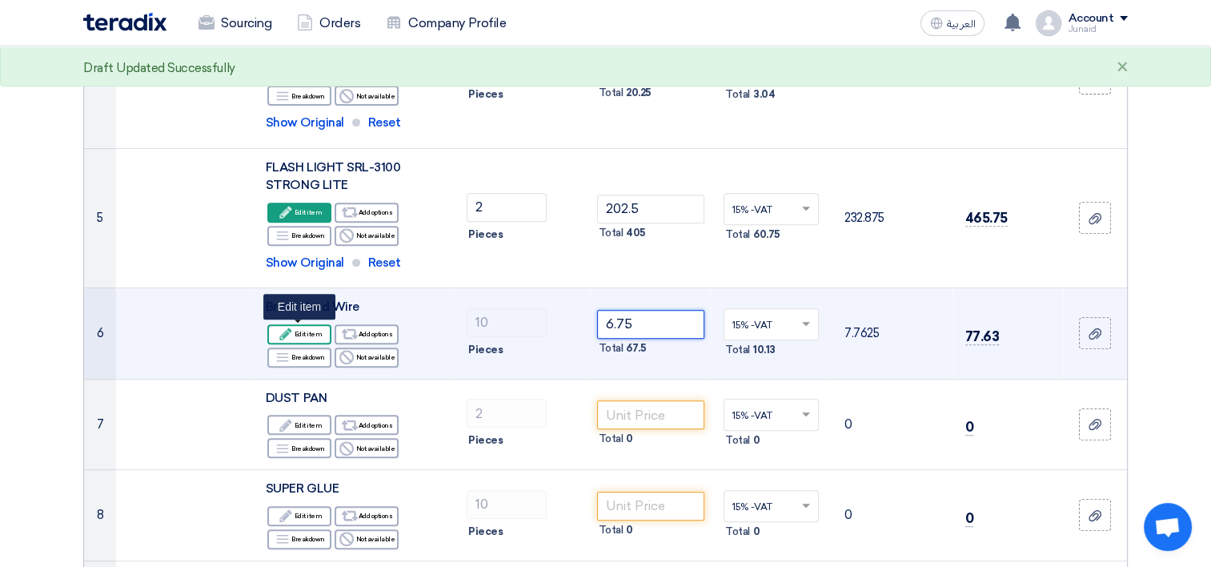
type input "6.75"
click at [284, 337] on use at bounding box center [285, 333] width 12 height 12
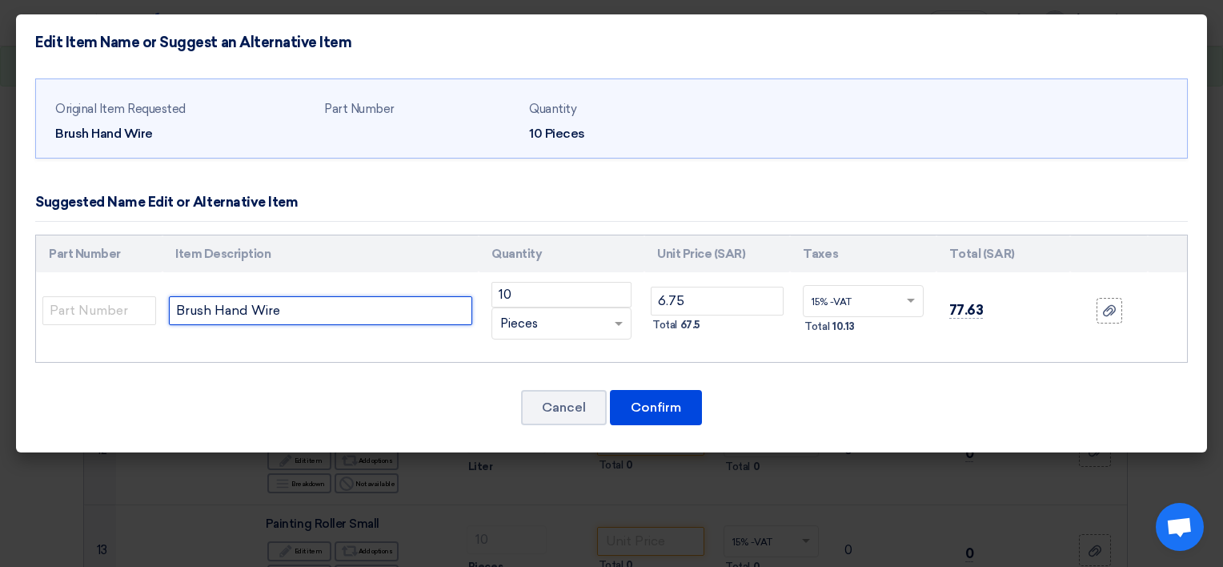
drag, startPoint x: 335, startPoint y: 311, endPoint x: 14, endPoint y: 321, distance: 322.0
click at [14, 321] on modal-container "Edit Item Name or Suggest an Alternative Item Original Item Requested Brush Han…" at bounding box center [611, 283] width 1223 height 567
paste input "Make: [GEOGRAPHIC_DATA]"
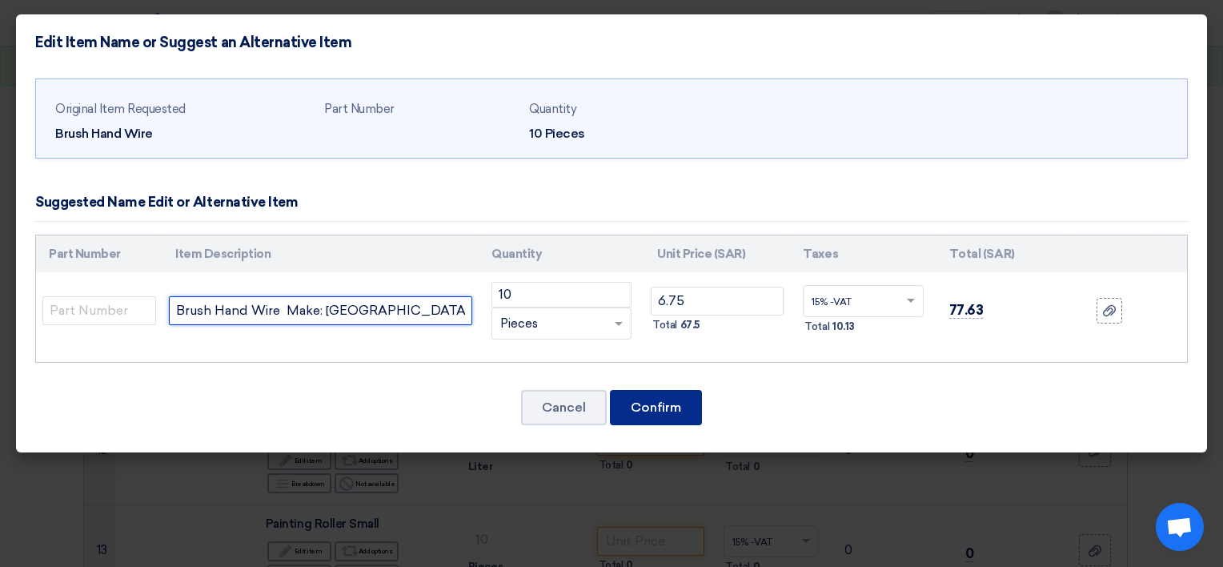
type input "Brush Hand Wire Make: [GEOGRAPHIC_DATA]"
click at [687, 413] on button "Confirm" at bounding box center [656, 407] width 92 height 35
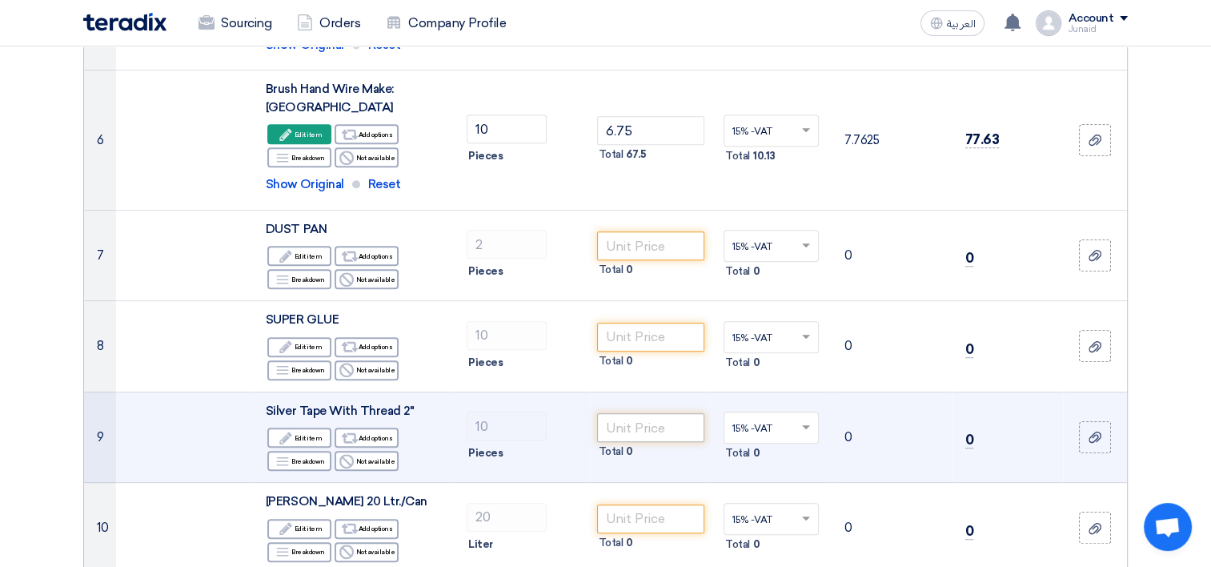
scroll to position [862, 0]
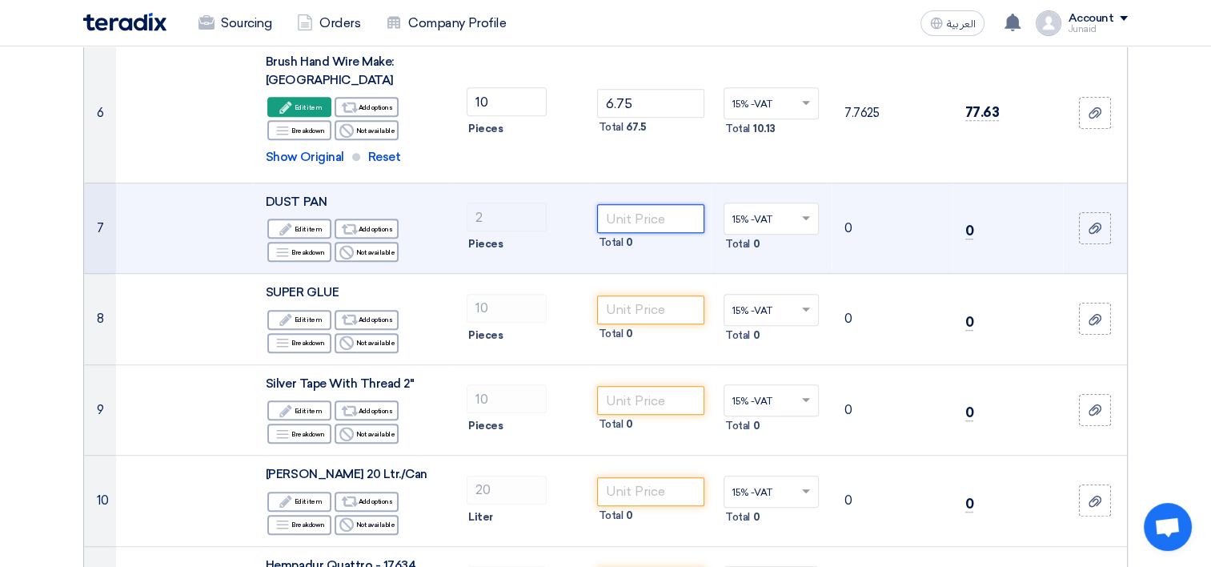
click at [642, 223] on input "number" at bounding box center [651, 218] width 108 height 29
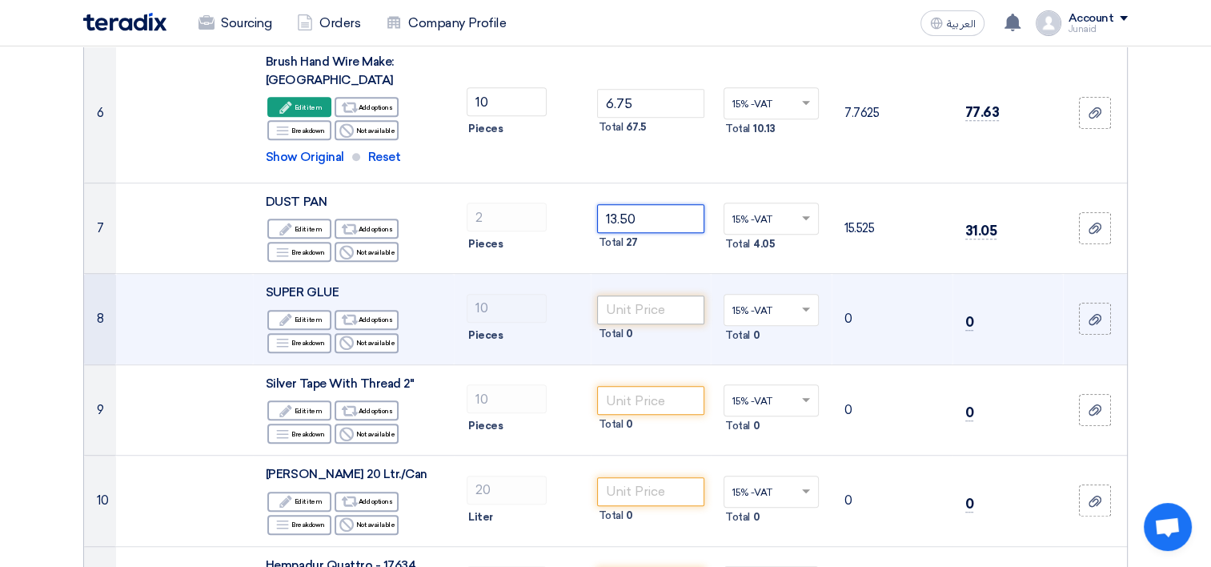
type input "13.50"
click at [633, 310] on input "number" at bounding box center [651, 309] width 108 height 29
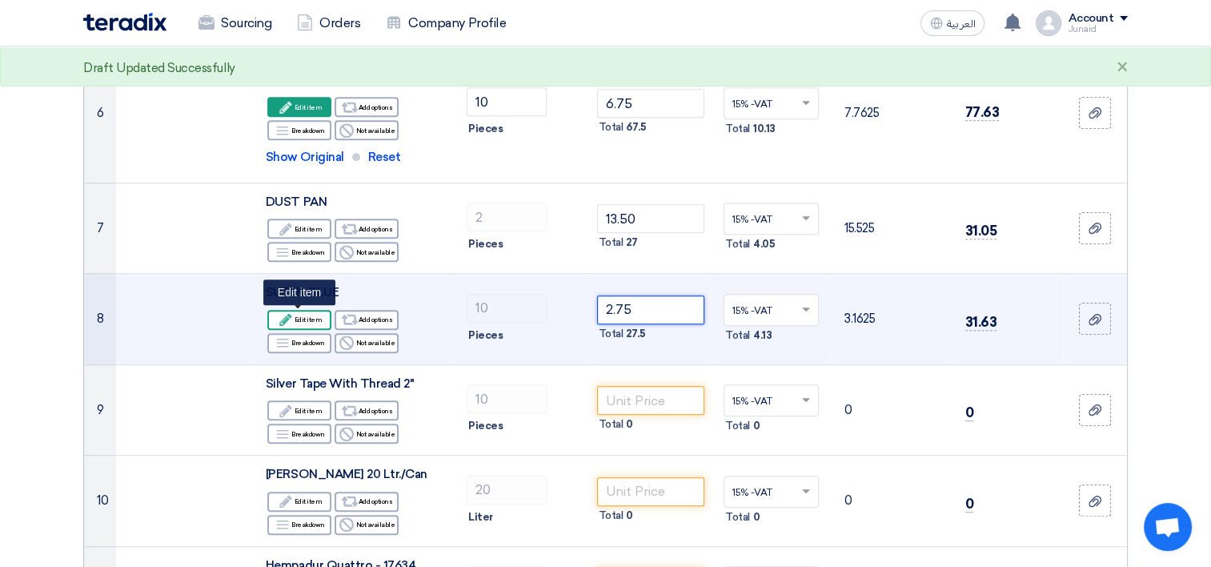
type input "2.75"
click at [283, 312] on icon "Edit" at bounding box center [286, 319] width 14 height 14
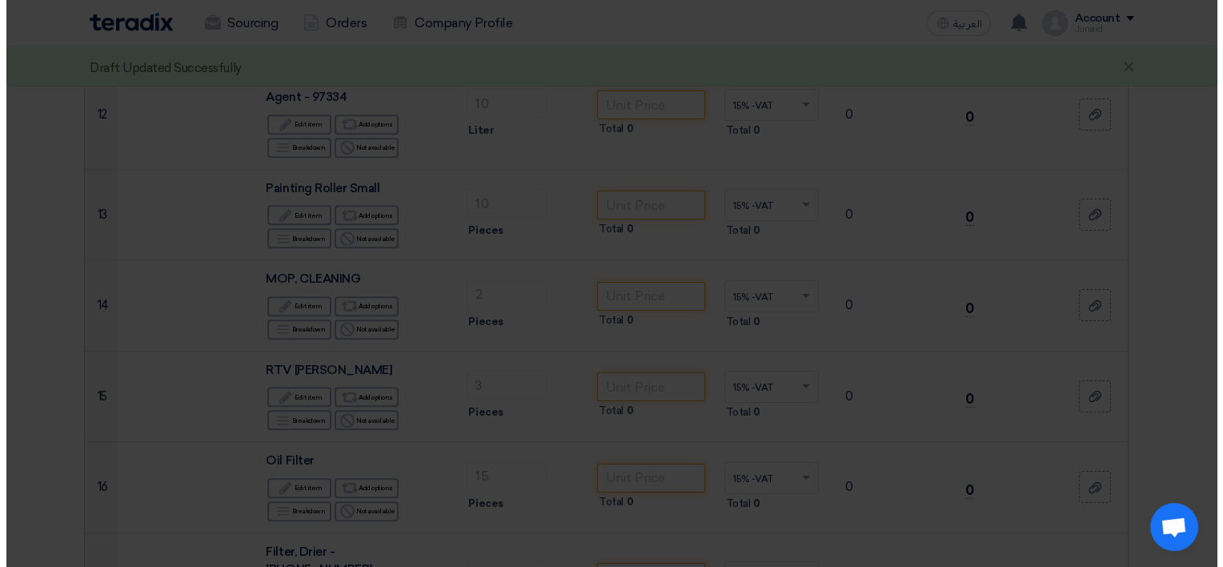
scroll to position [565, 0]
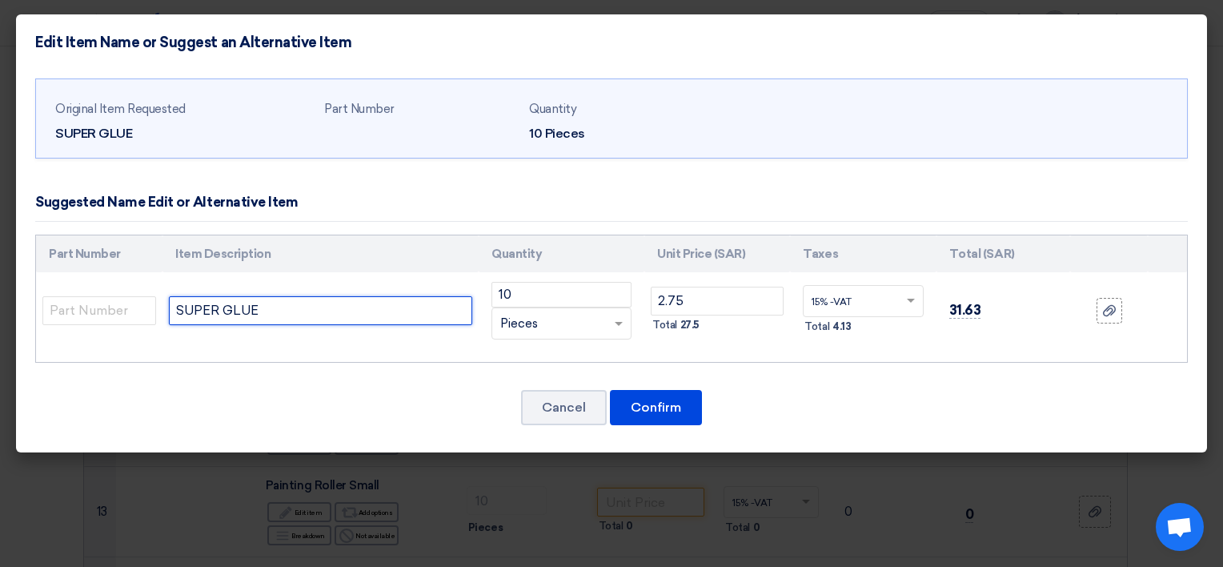
drag, startPoint x: 281, startPoint y: 311, endPoint x: 41, endPoint y: 296, distance: 240.6
click at [41, 296] on tr "SUPER GLUE 10 RFQ_STEP1.ITEMS.2.TYPE_PLACEHOLDER ×" at bounding box center [611, 310] width 1151 height 77
paste input "Make: [GEOGRAPHIC_DATA] | Model: | Super Glue- FEVICOL, 1X3gm"
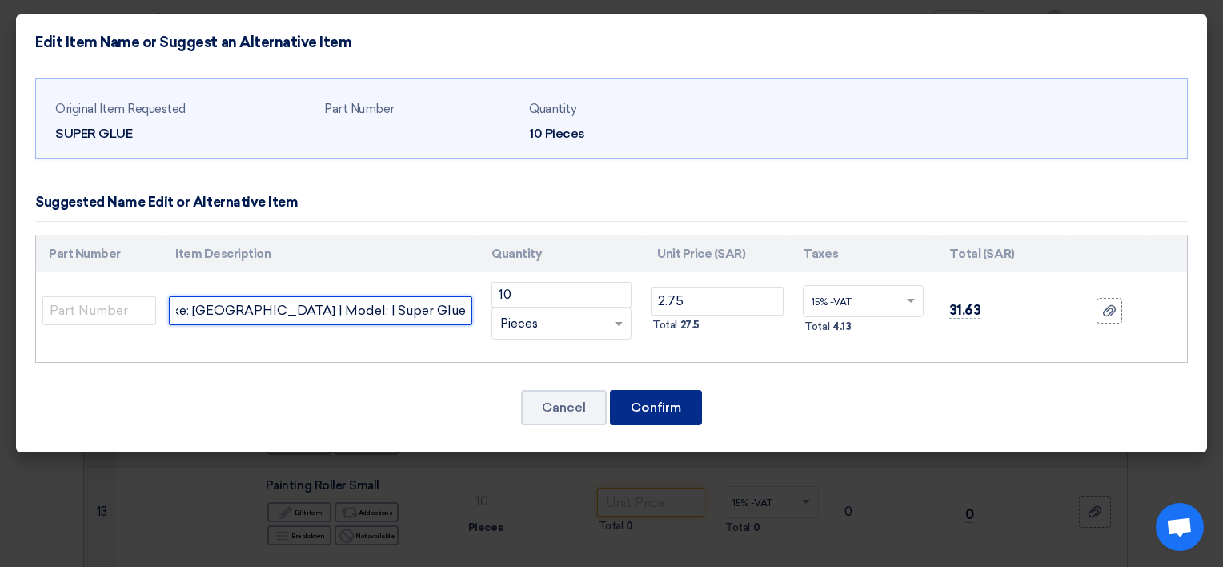
type input "Make: [GEOGRAPHIC_DATA] | Model: | Super Glue- FEVICOL, 1X3gm"
click at [682, 397] on button "Confirm" at bounding box center [656, 407] width 92 height 35
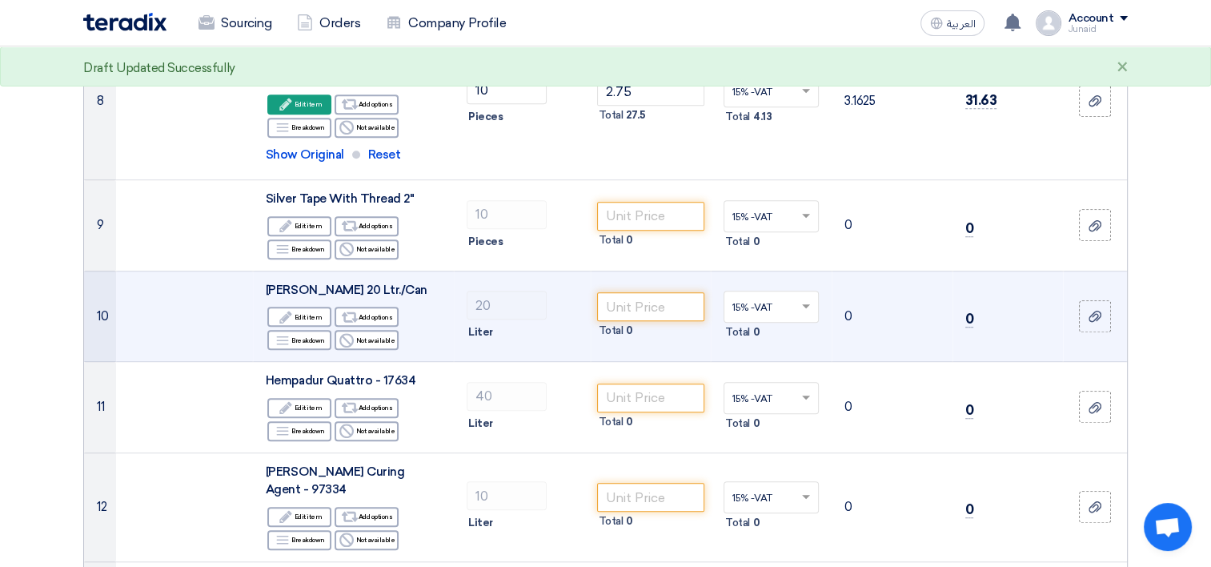
scroll to position [1141, 0]
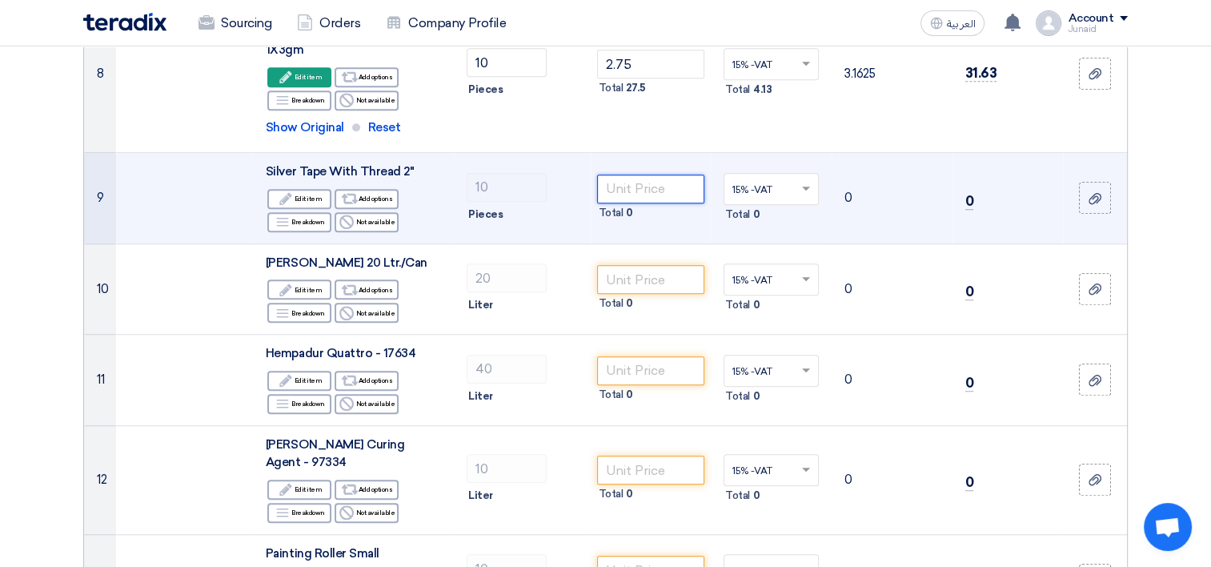
click at [630, 175] on input "number" at bounding box center [651, 189] width 108 height 29
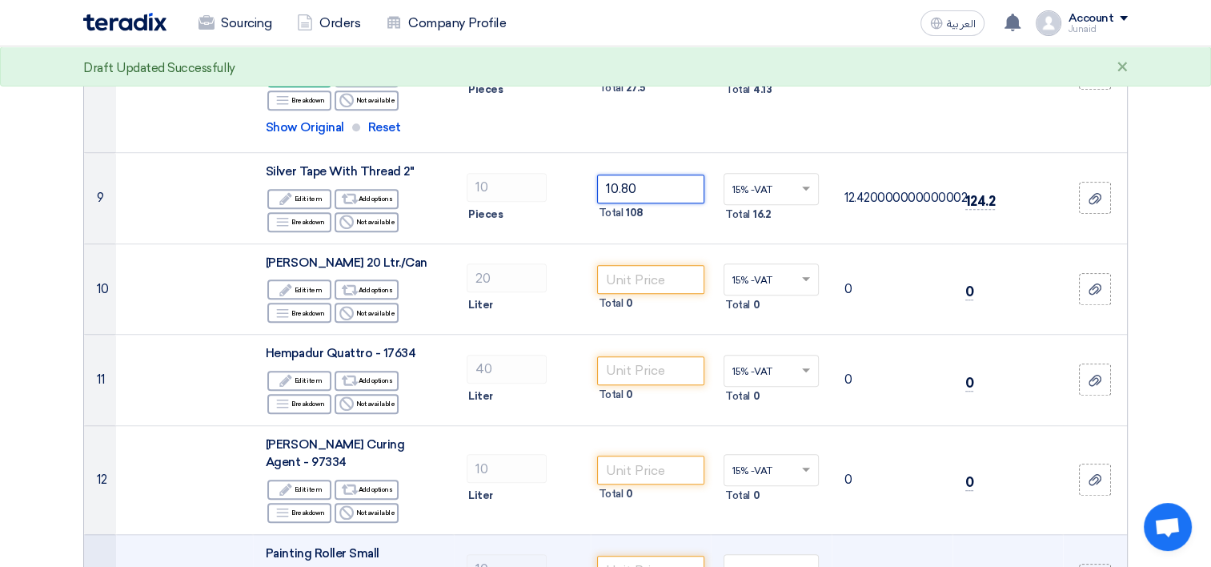
type input "10.80"
